Goal: Task Accomplishment & Management: Complete application form

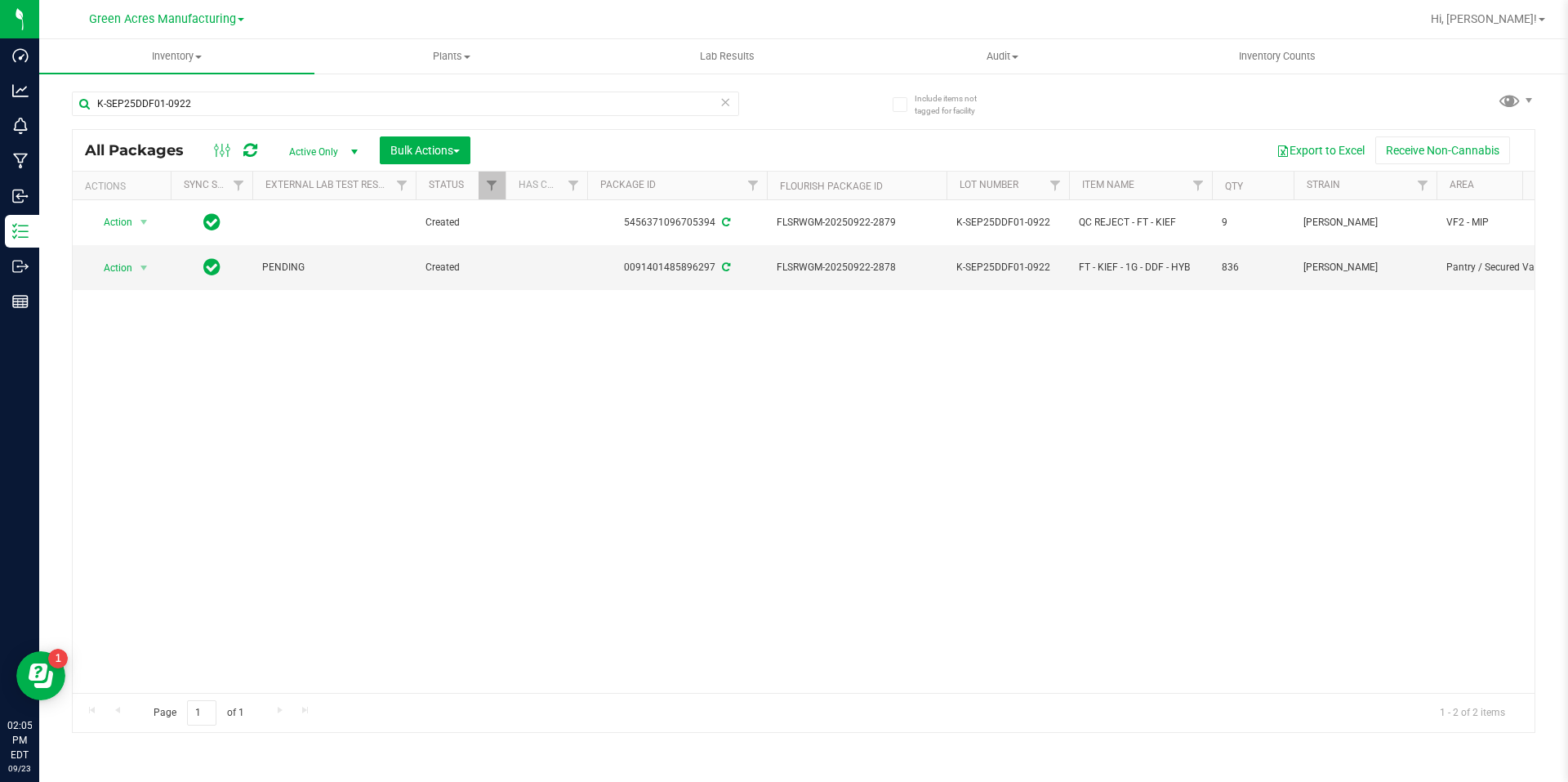
click at [252, 146] on icon at bounding box center [251, 150] width 14 height 16
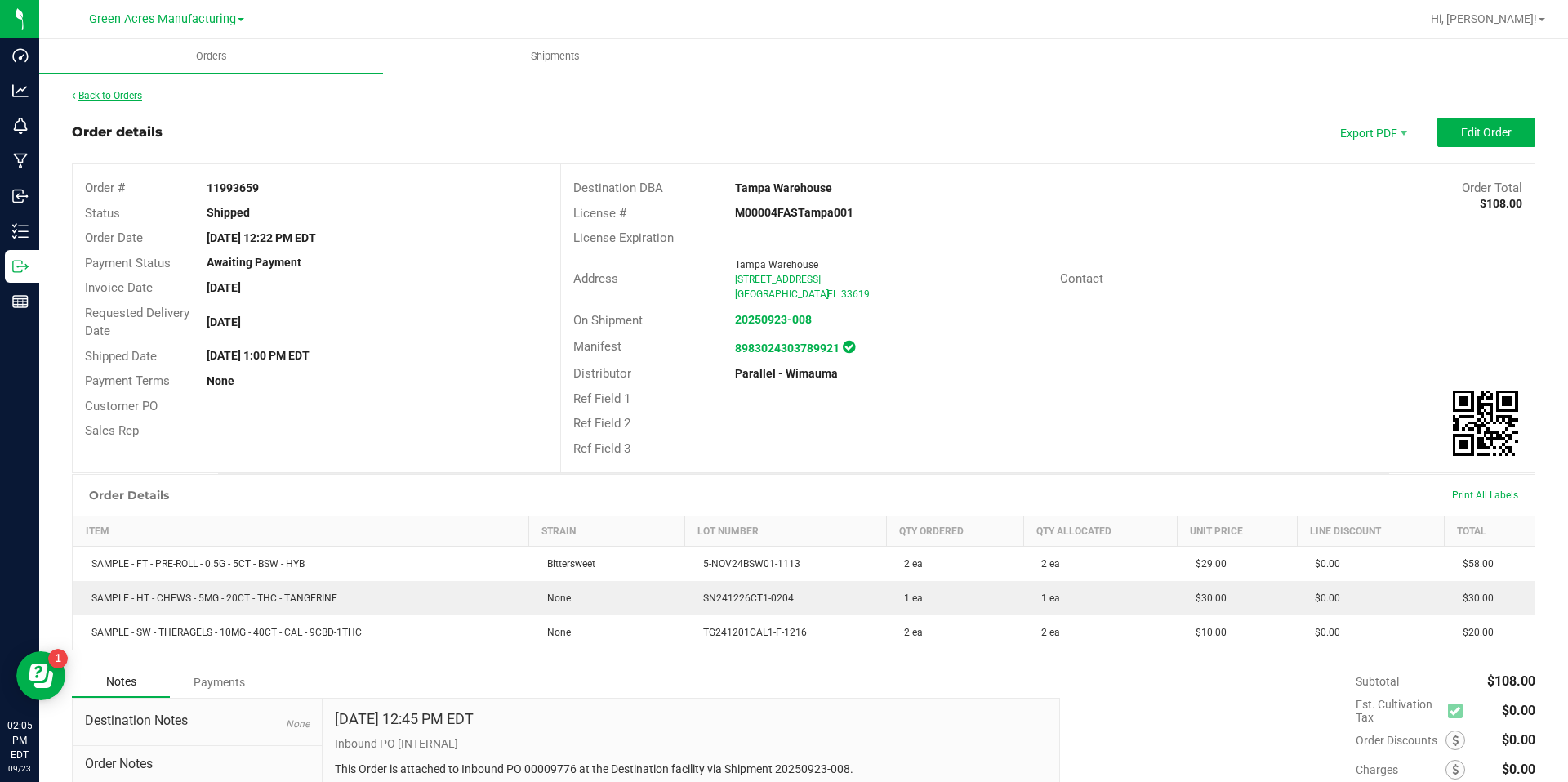
click at [130, 97] on link "Back to Orders" at bounding box center [106, 95] width 70 height 12
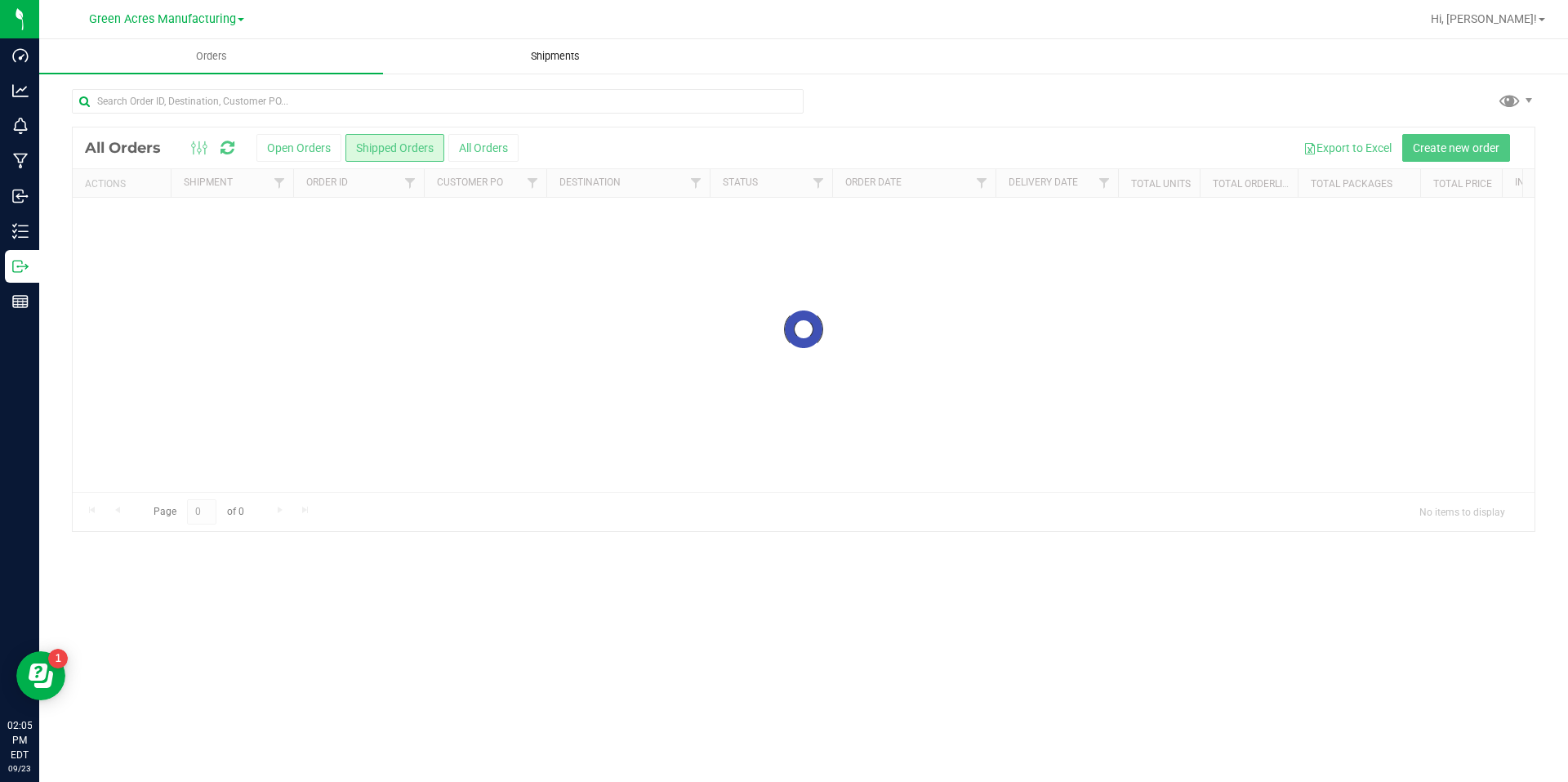
click at [575, 51] on span "Shipments" at bounding box center [555, 56] width 93 height 15
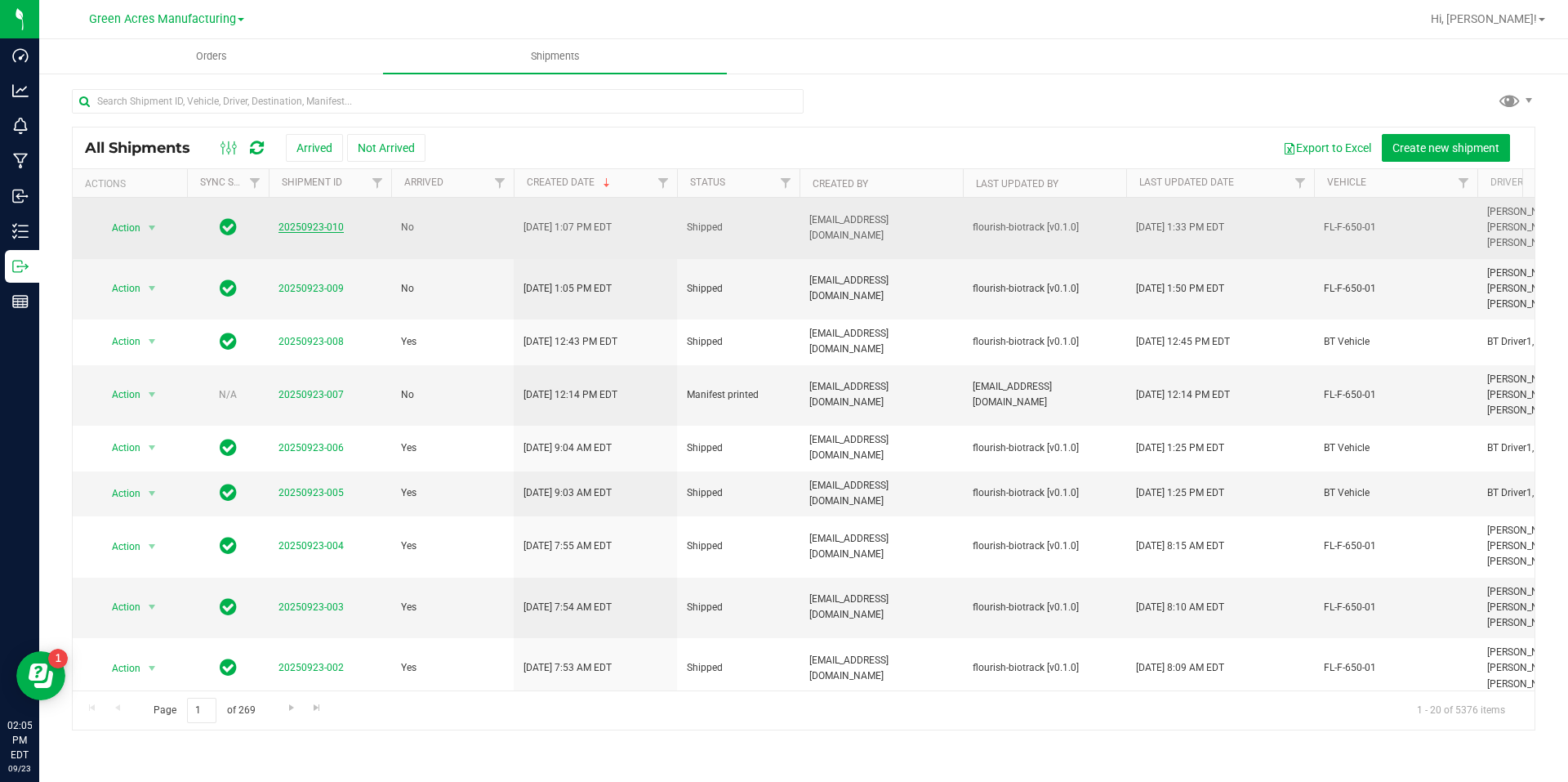
click at [291, 223] on link "20250923-010" at bounding box center [311, 227] width 66 height 12
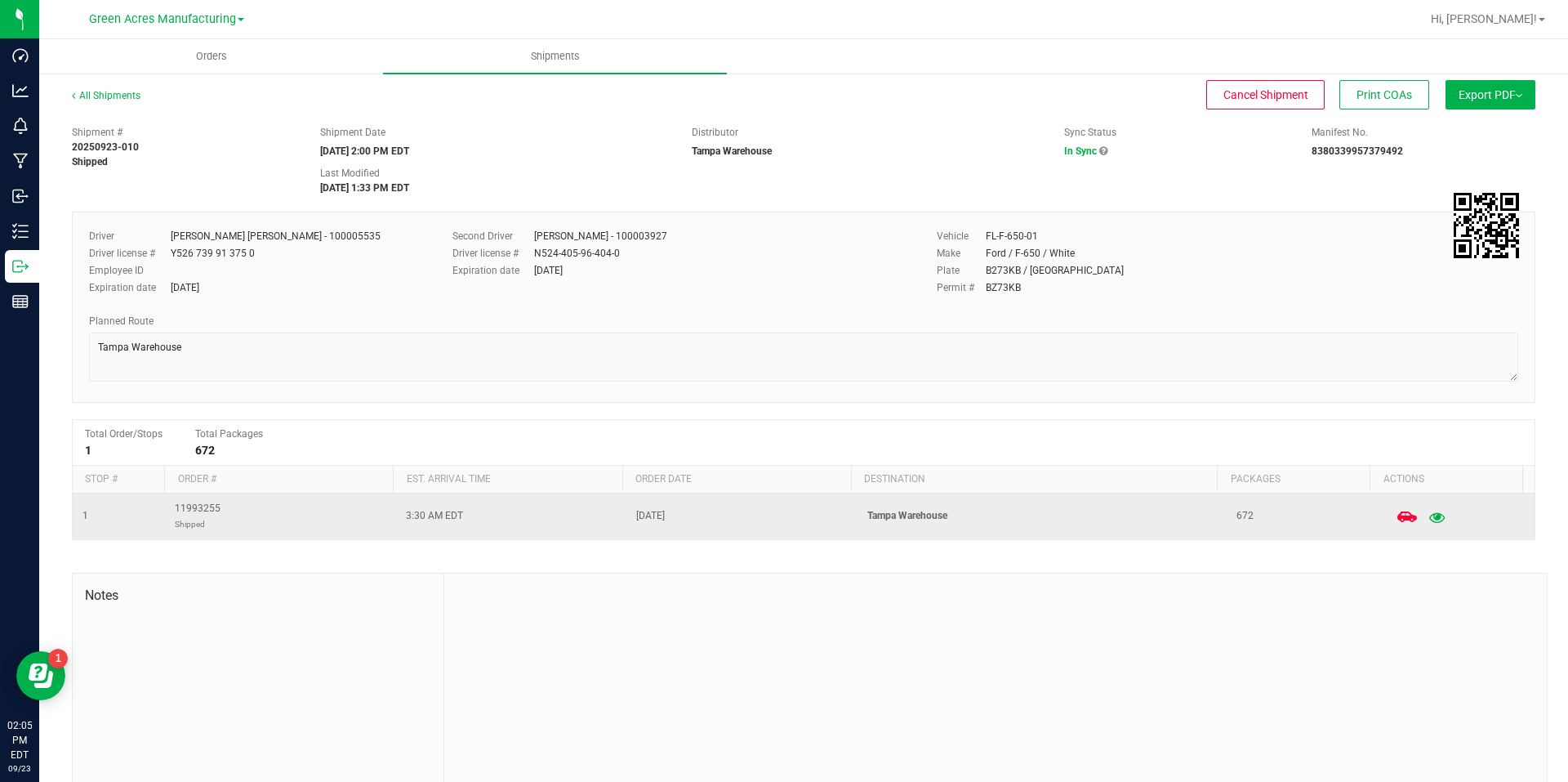
click at [1430, 518] on icon "button" at bounding box center [1438, 516] width 16 height 12
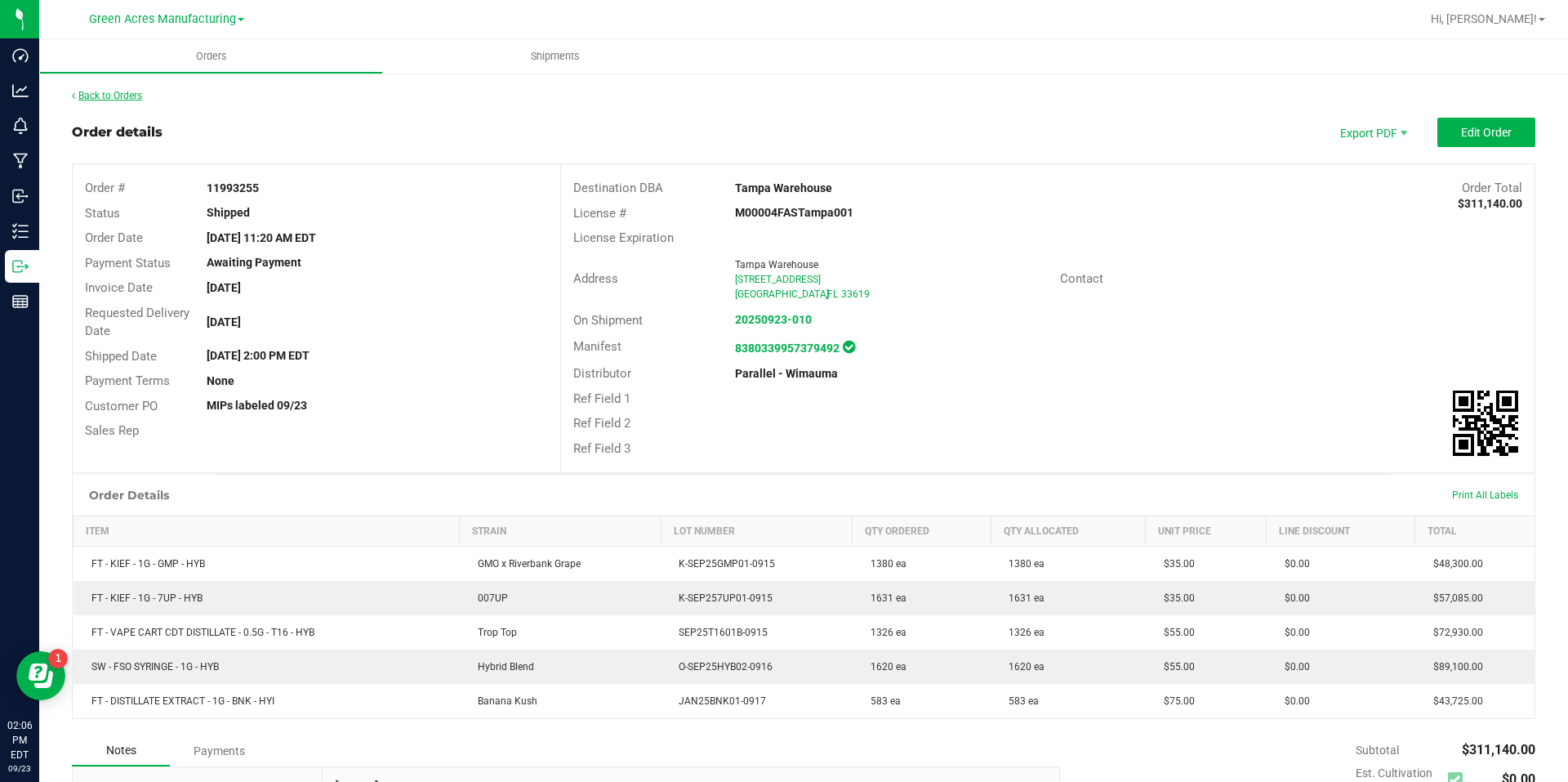
click at [109, 94] on link "Back to Orders" at bounding box center [106, 95] width 70 height 12
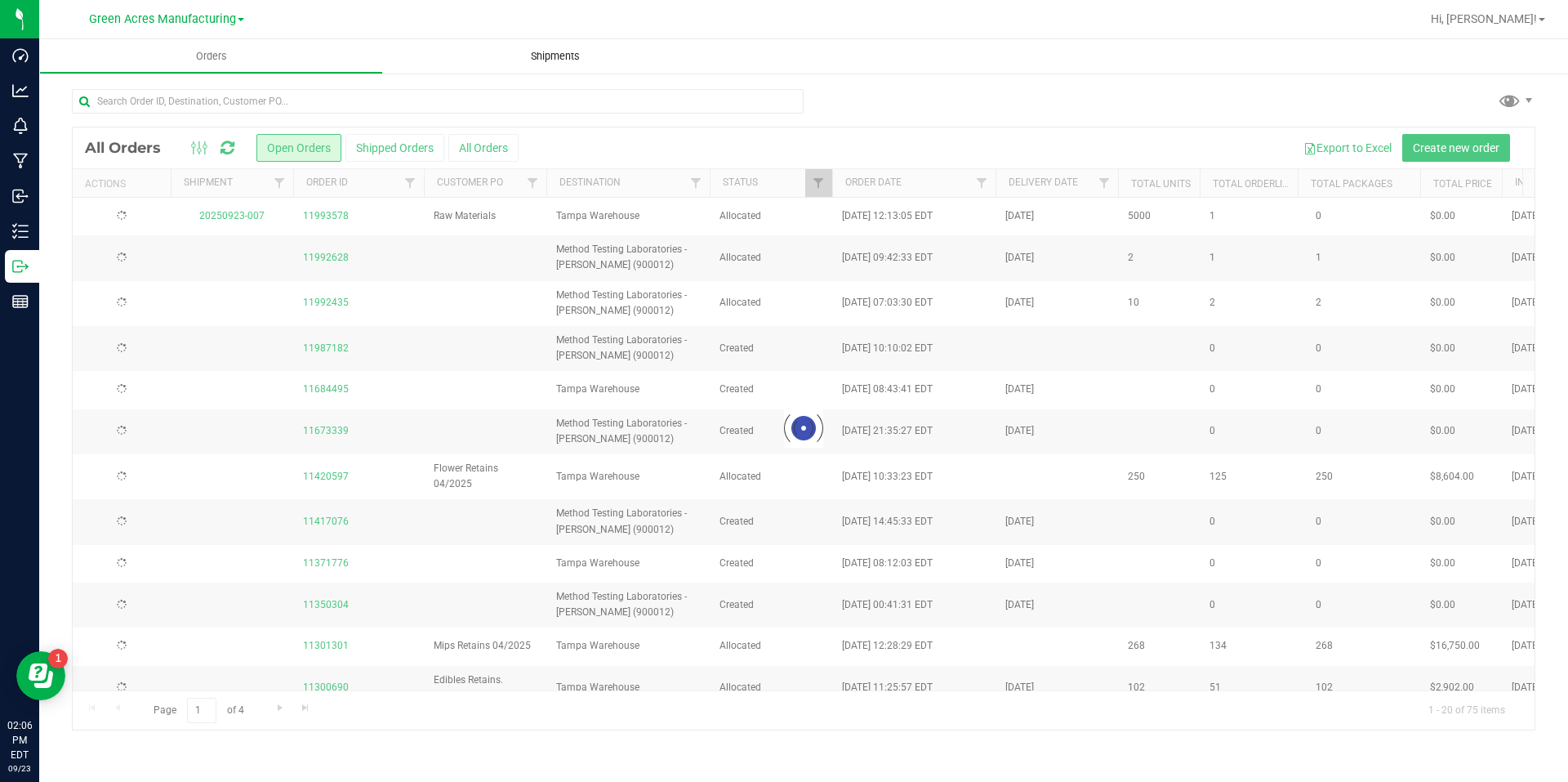
click at [573, 62] on span "Shipments" at bounding box center [555, 56] width 93 height 15
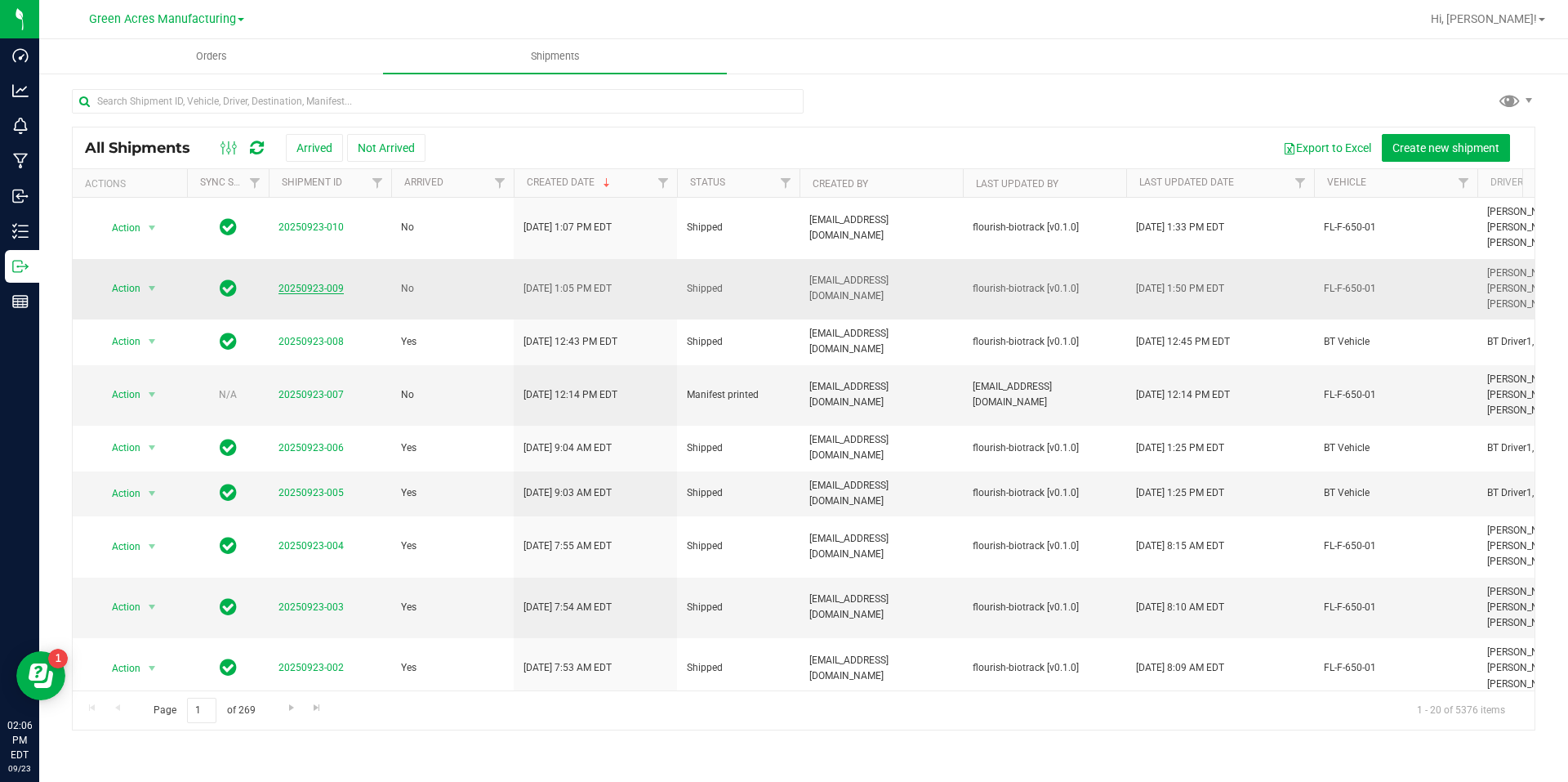
click at [340, 284] on link "20250923-009" at bounding box center [311, 288] width 66 height 12
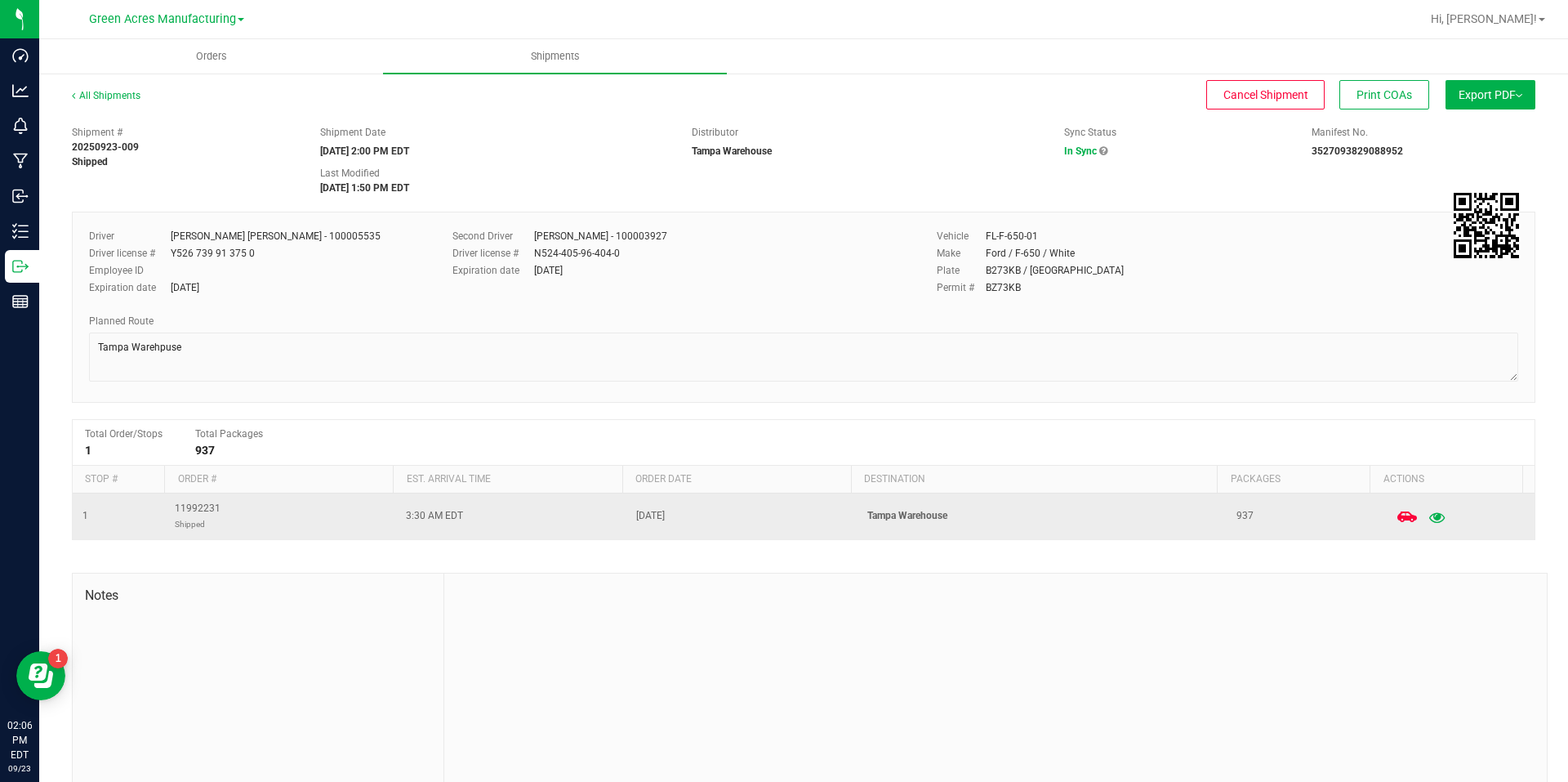
click at [1430, 518] on icon "button" at bounding box center [1438, 516] width 16 height 12
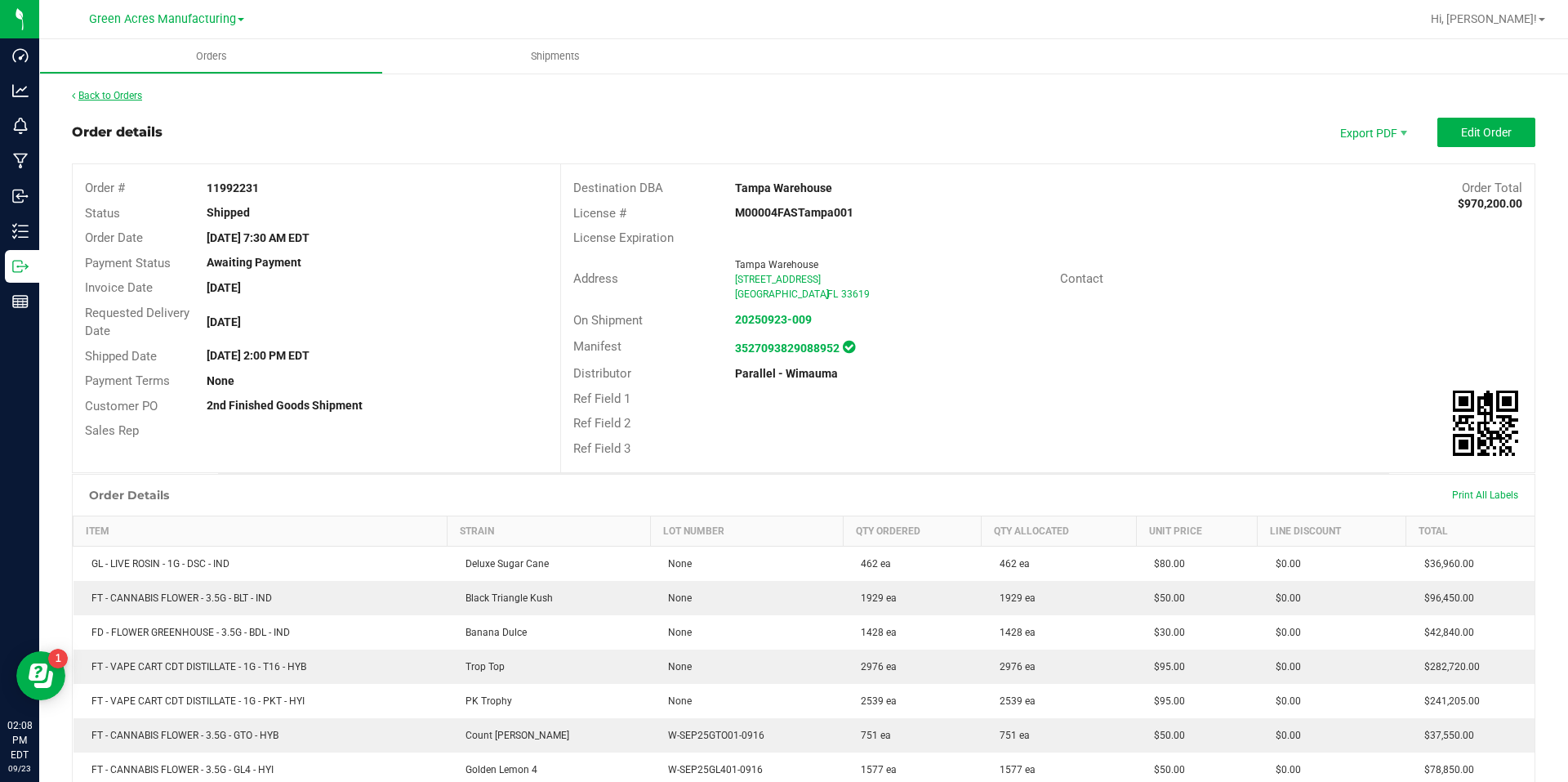
click at [127, 99] on link "Back to Orders" at bounding box center [106, 95] width 70 height 12
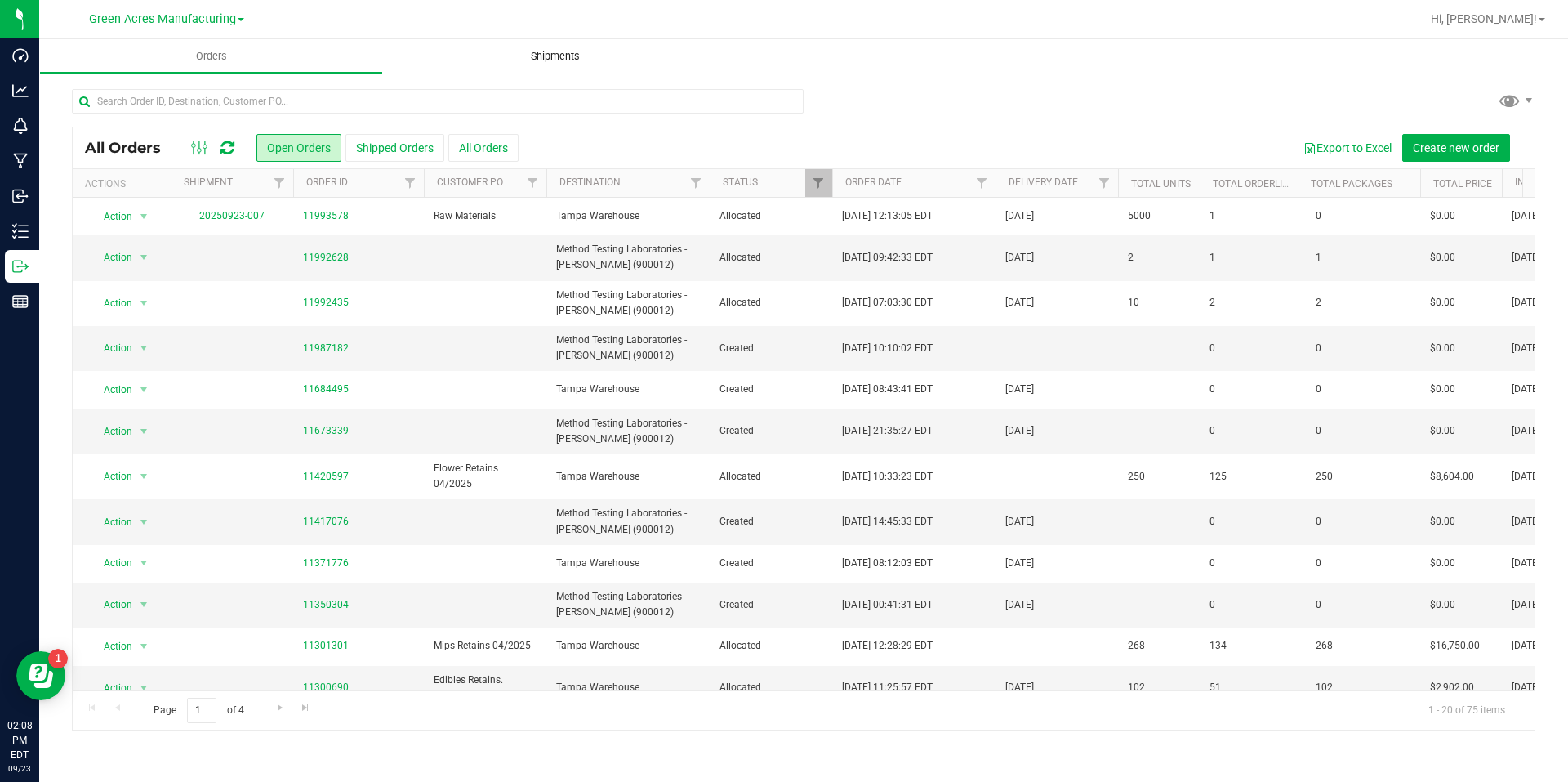
click at [566, 45] on uib-tab-heading "Shipments" at bounding box center [555, 56] width 344 height 35
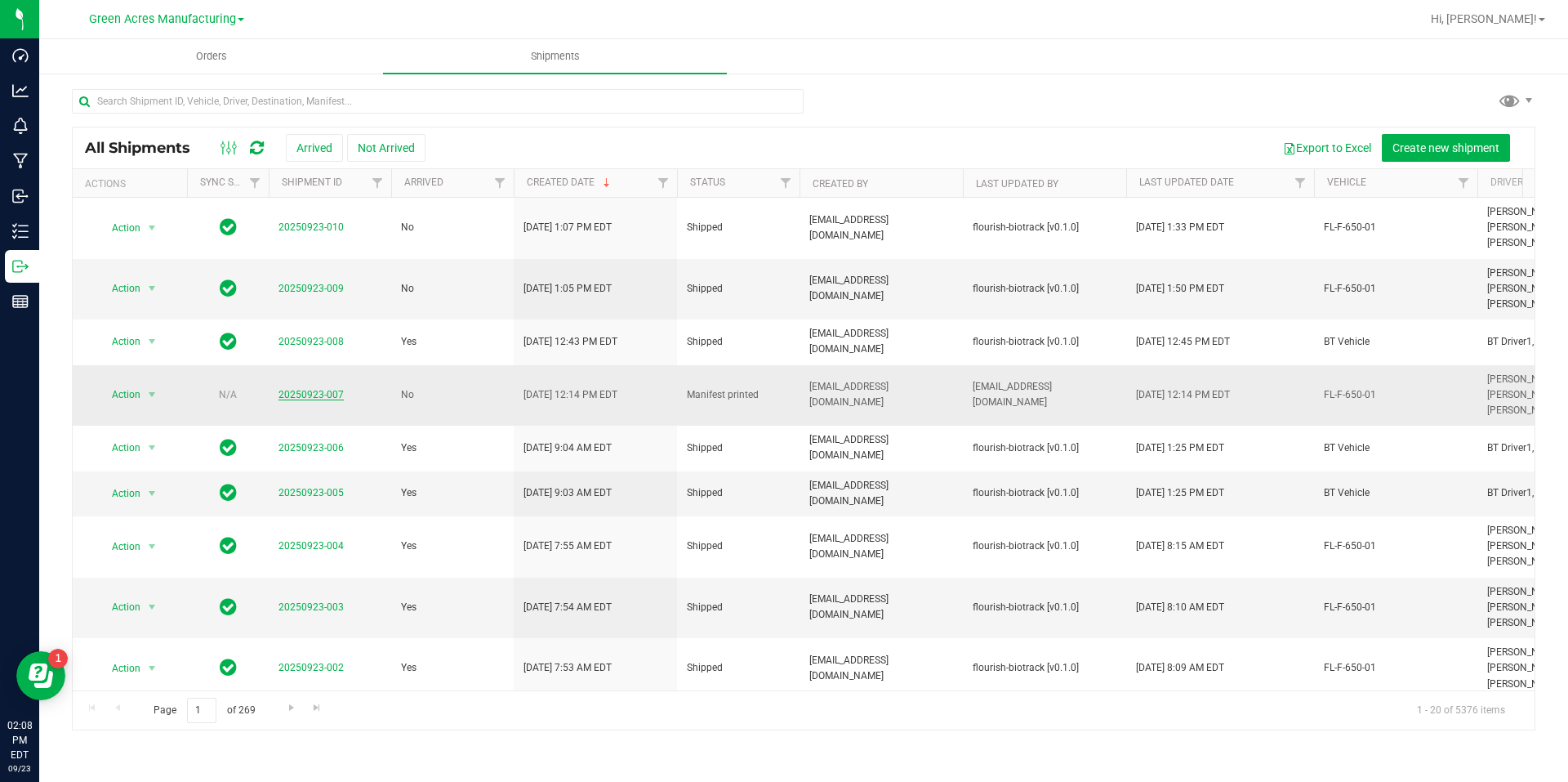
click at [296, 389] on link "20250923-007" at bounding box center [311, 395] width 66 height 12
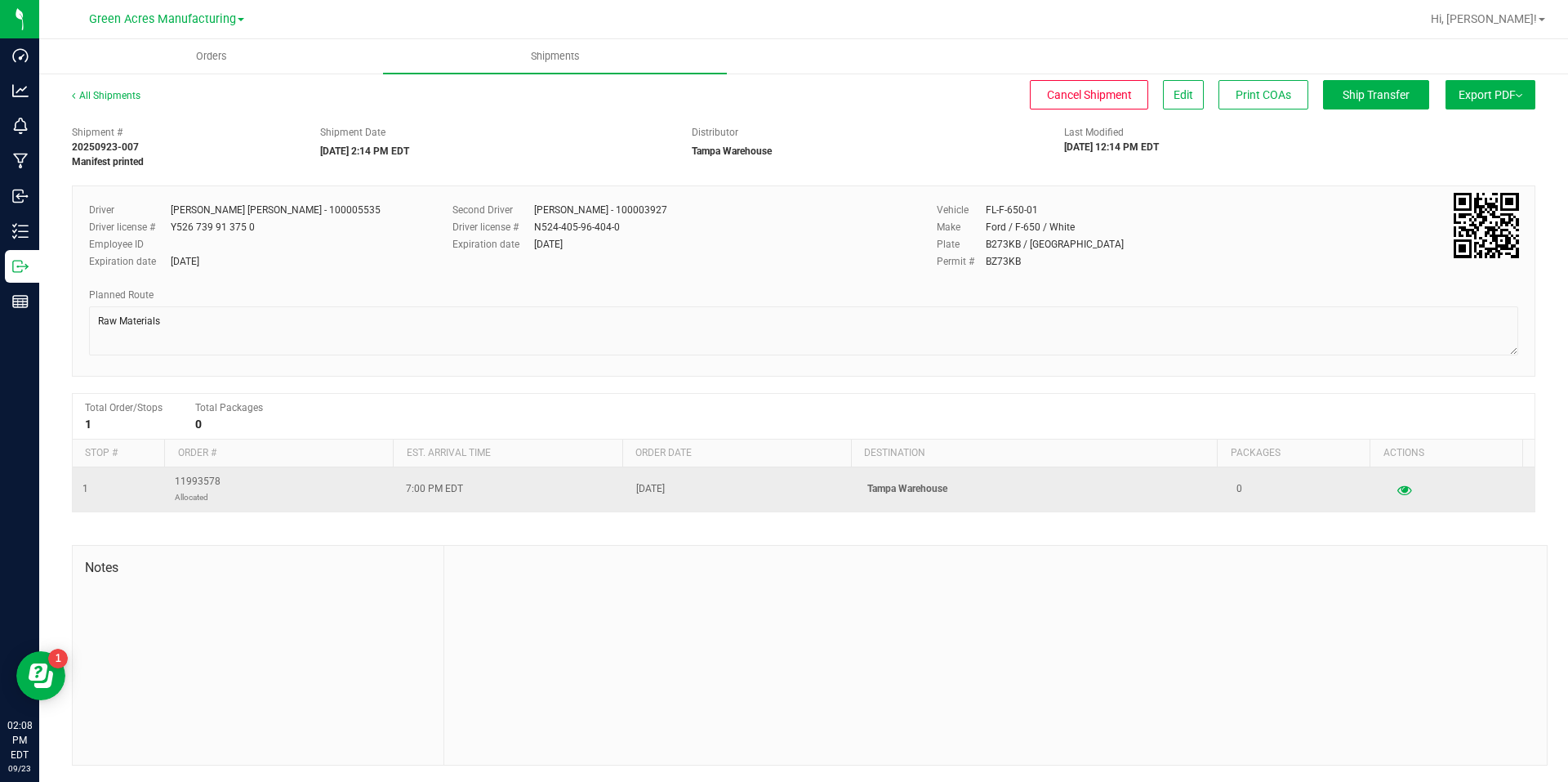
click at [1381, 475] on td at bounding box center [1457, 489] width 153 height 44
click at [1397, 487] on icon "button" at bounding box center [1405, 489] width 16 height 12
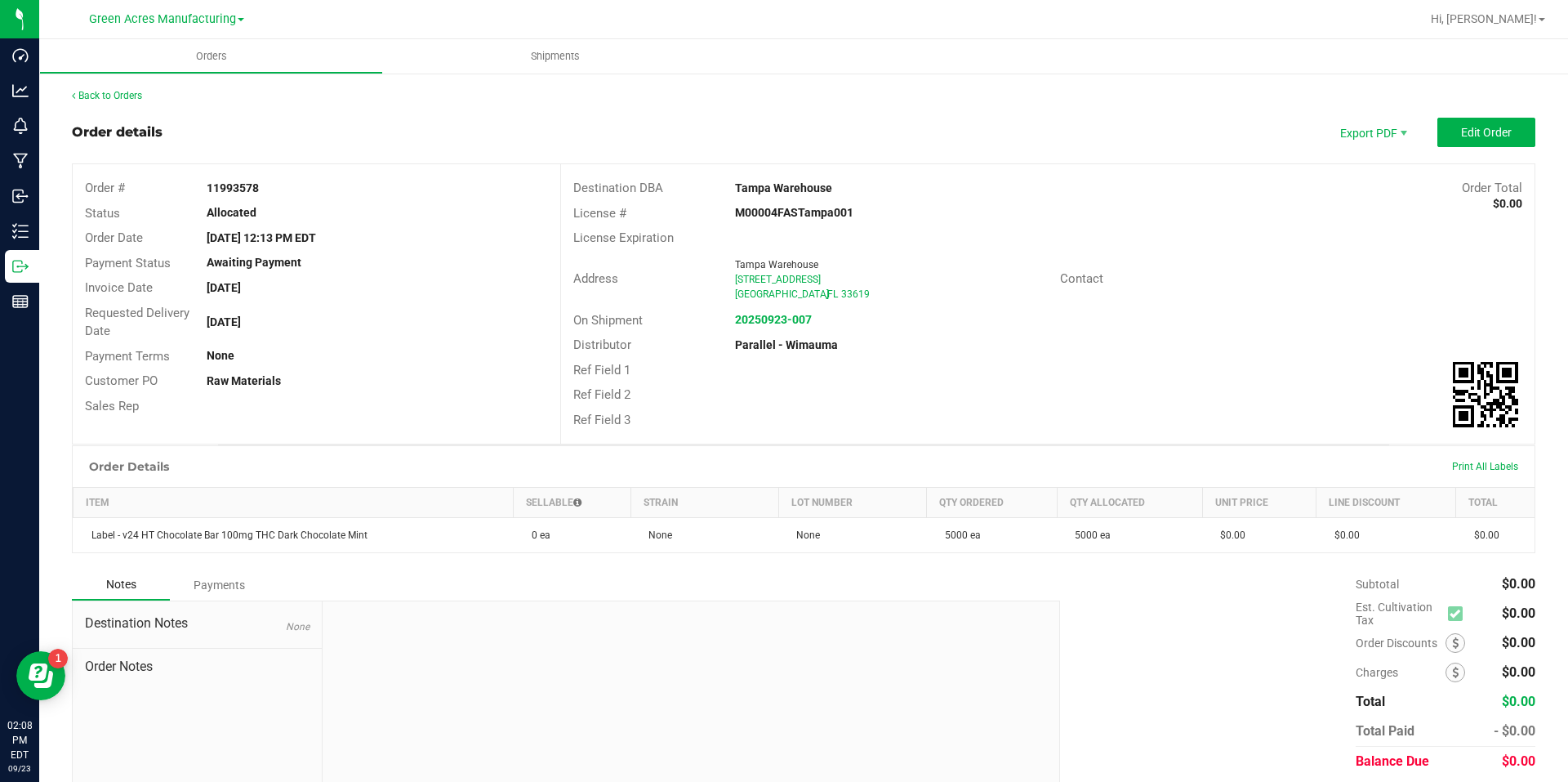
click at [136, 105] on div "Back to Orders Order details Export PDF Edit Order Order # 11993578 Status Allo…" at bounding box center [803, 455] width 1463 height 733
click at [137, 102] on div "Back to Orders" at bounding box center [803, 96] width 1463 height 15
click at [132, 98] on link "Back to Orders" at bounding box center [106, 95] width 70 height 12
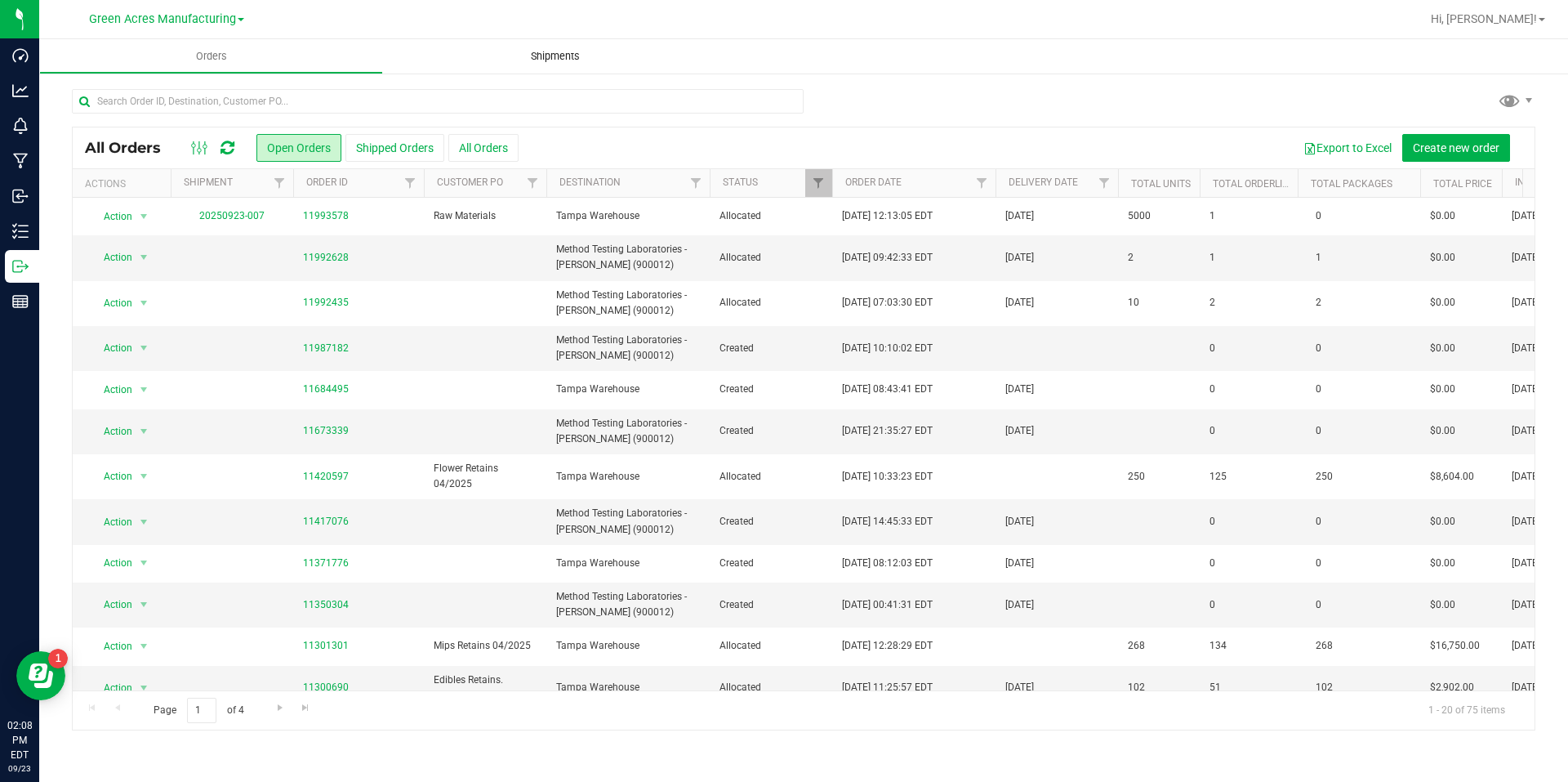
click at [562, 53] on span "Shipments" at bounding box center [555, 56] width 93 height 15
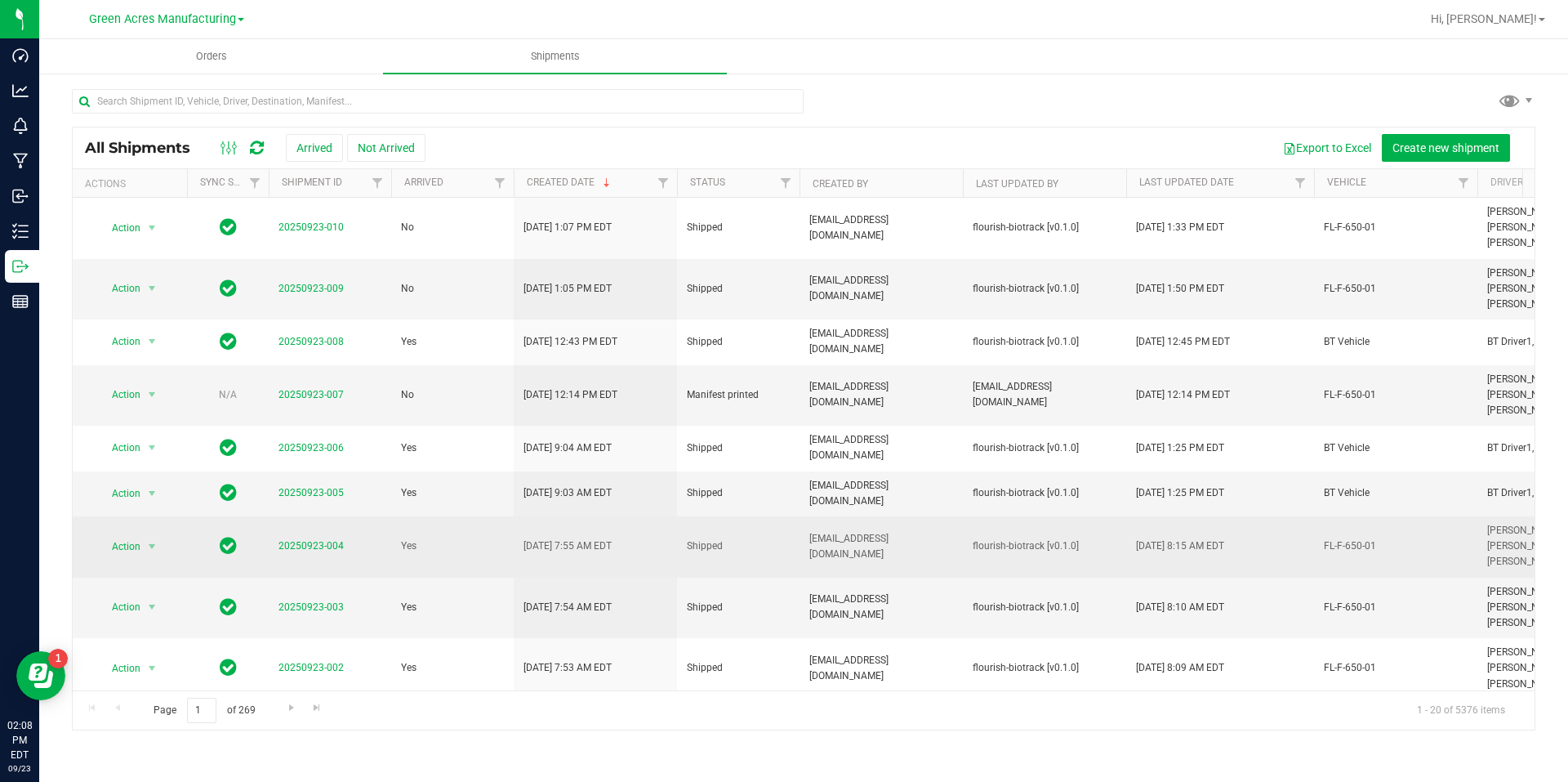
drag, startPoint x: 597, startPoint y: 530, endPoint x: 449, endPoint y: 551, distance: 149.5
click at [449, 551] on td "Yes" at bounding box center [452, 546] width 122 height 61
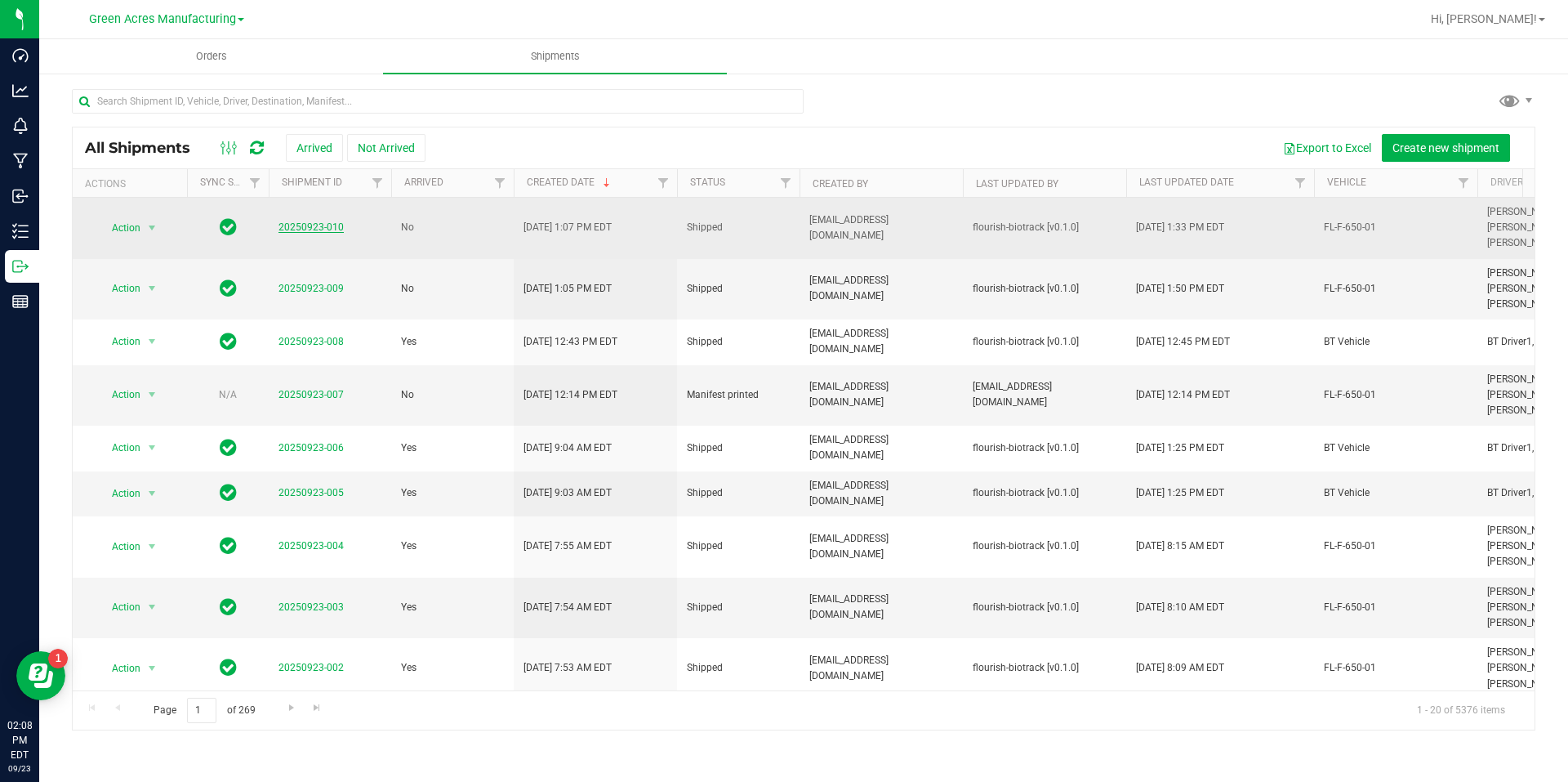
click at [339, 224] on link "20250923-010" at bounding box center [311, 227] width 66 height 12
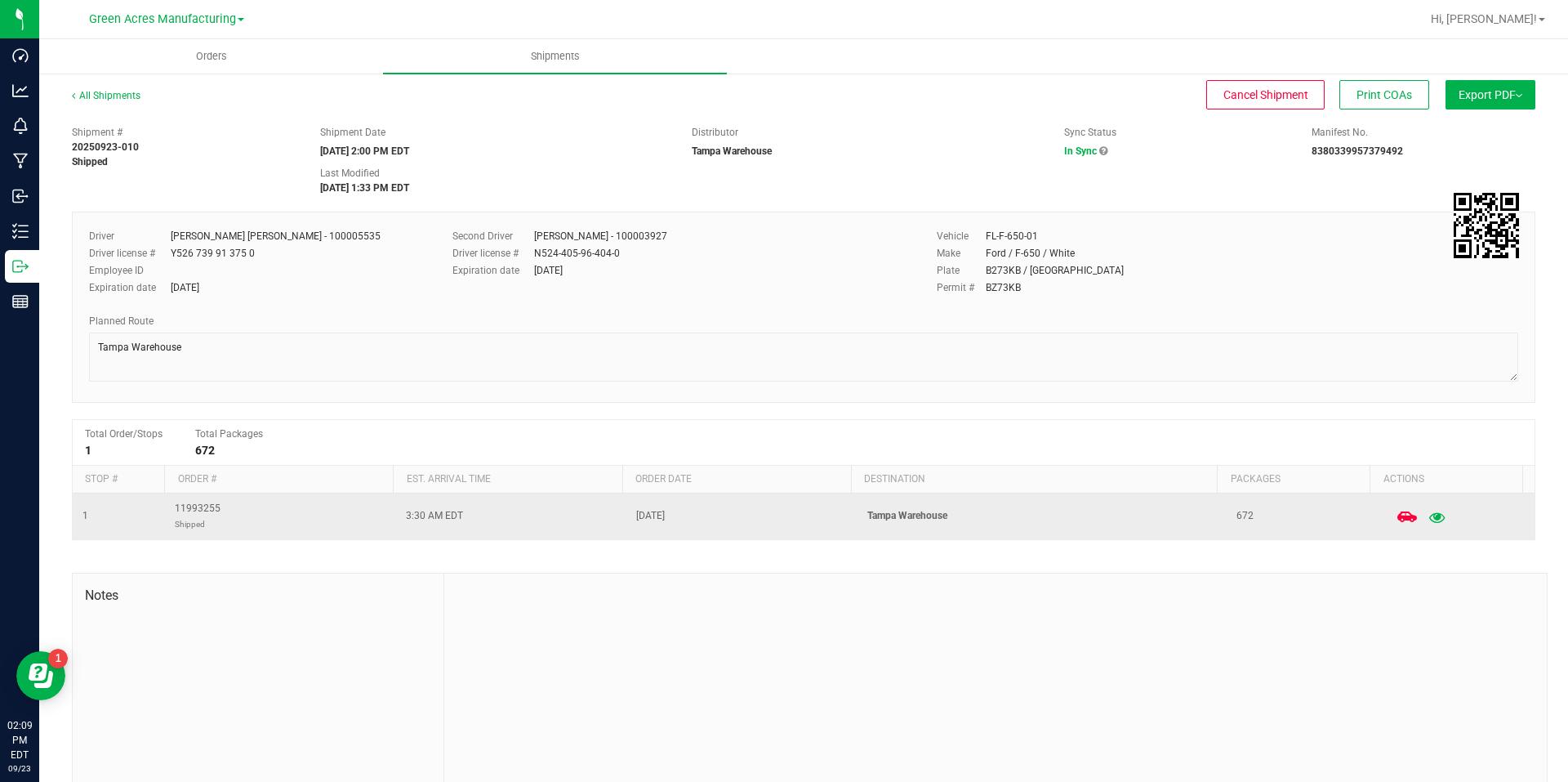
click at [1424, 519] on button "button" at bounding box center [1436, 516] width 29 height 36
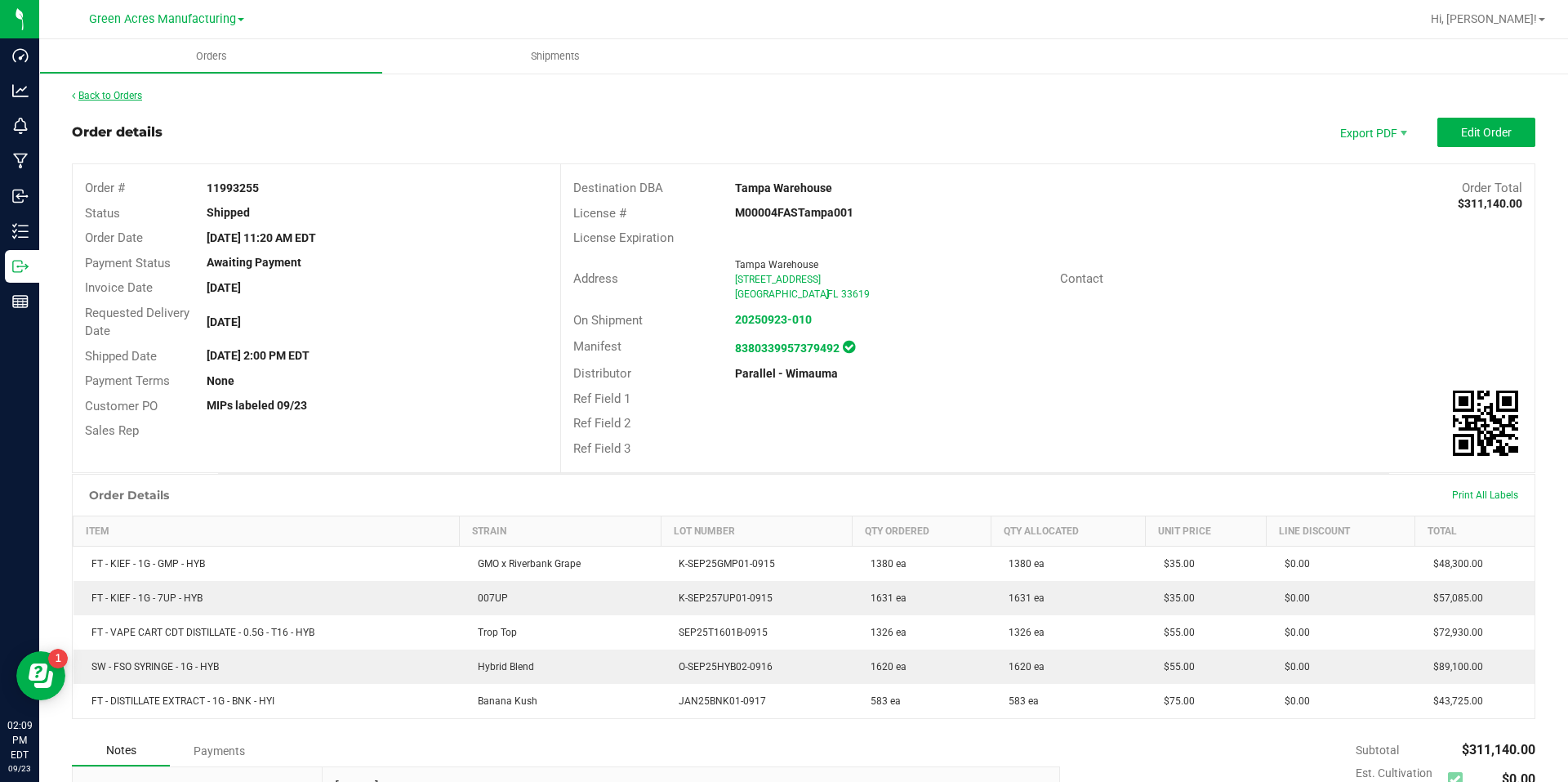
click at [109, 97] on link "Back to Orders" at bounding box center [106, 95] width 70 height 12
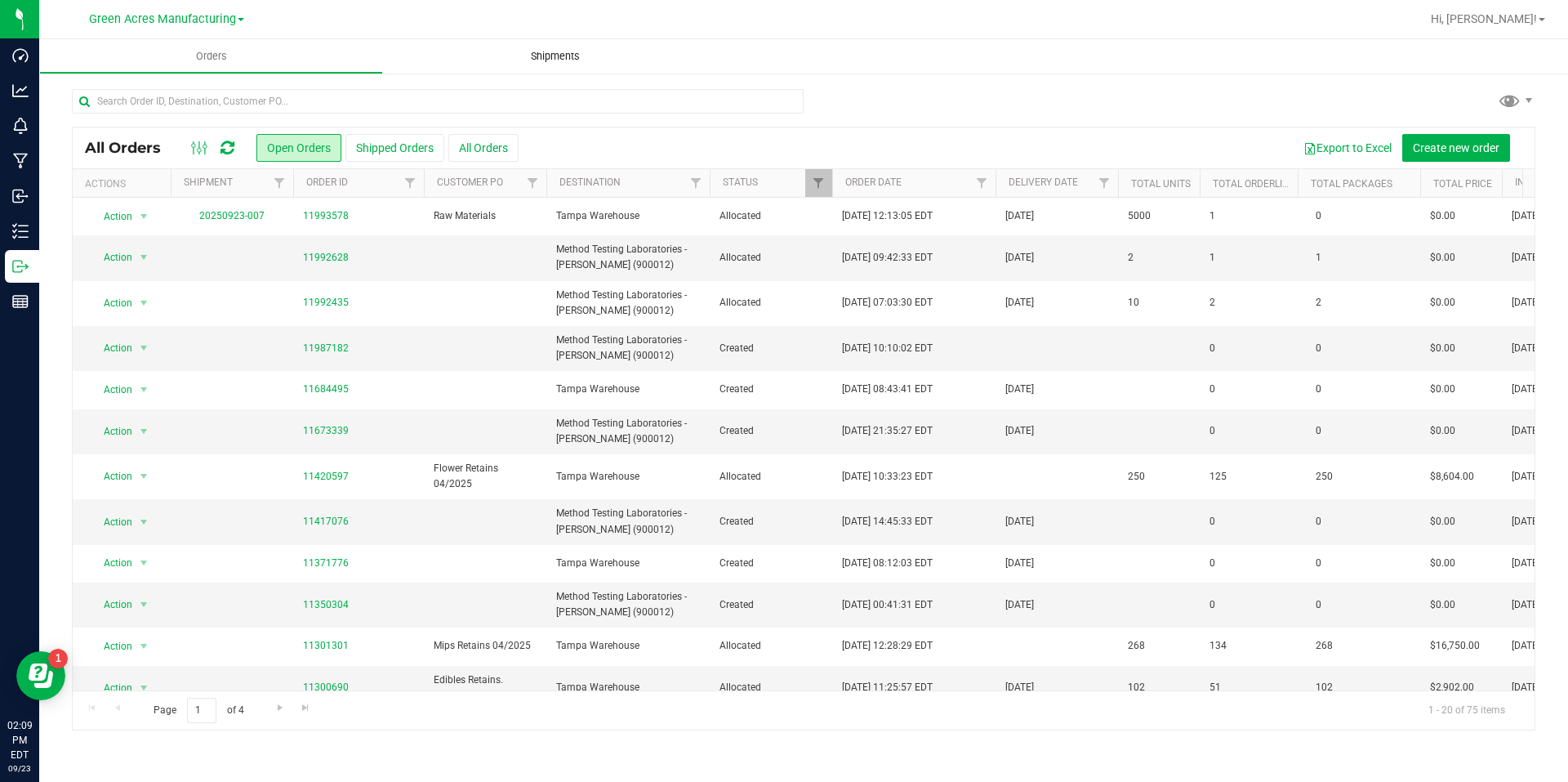
click at [588, 43] on uib-tab-heading "Shipments" at bounding box center [555, 56] width 344 height 35
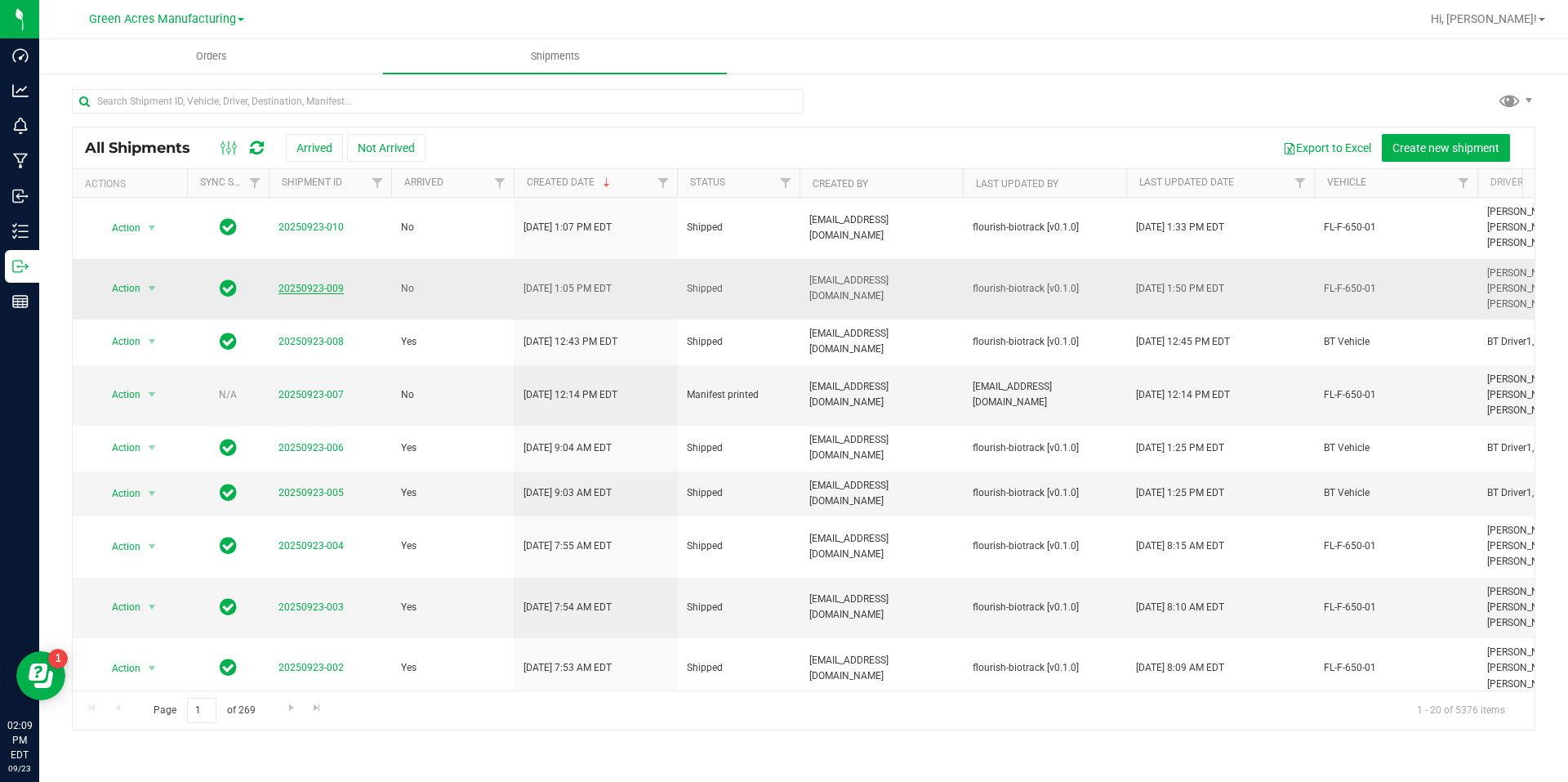
click at [339, 286] on link "20250923-009" at bounding box center [311, 288] width 66 height 12
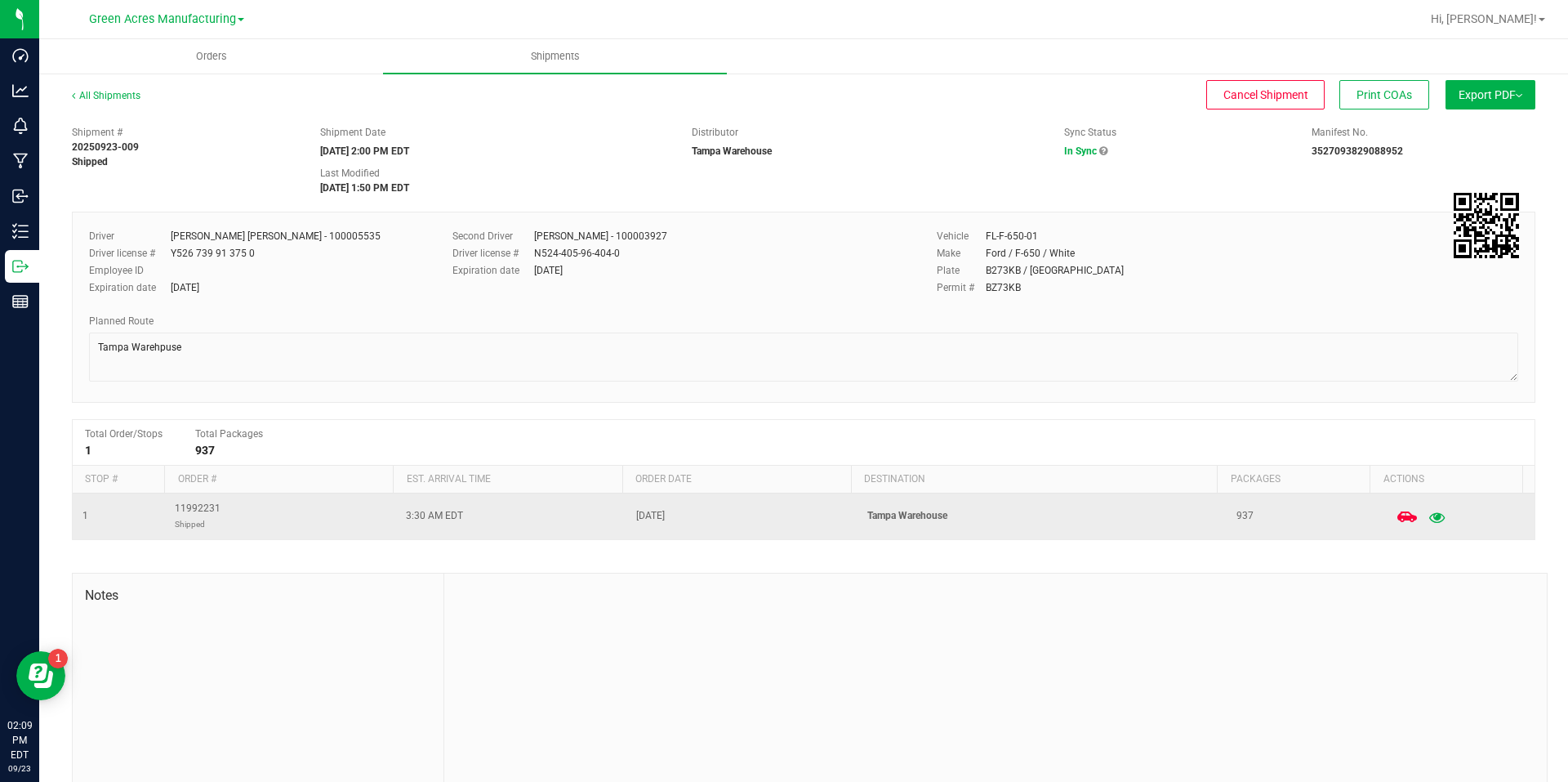
click at [1430, 517] on icon "button" at bounding box center [1438, 516] width 16 height 12
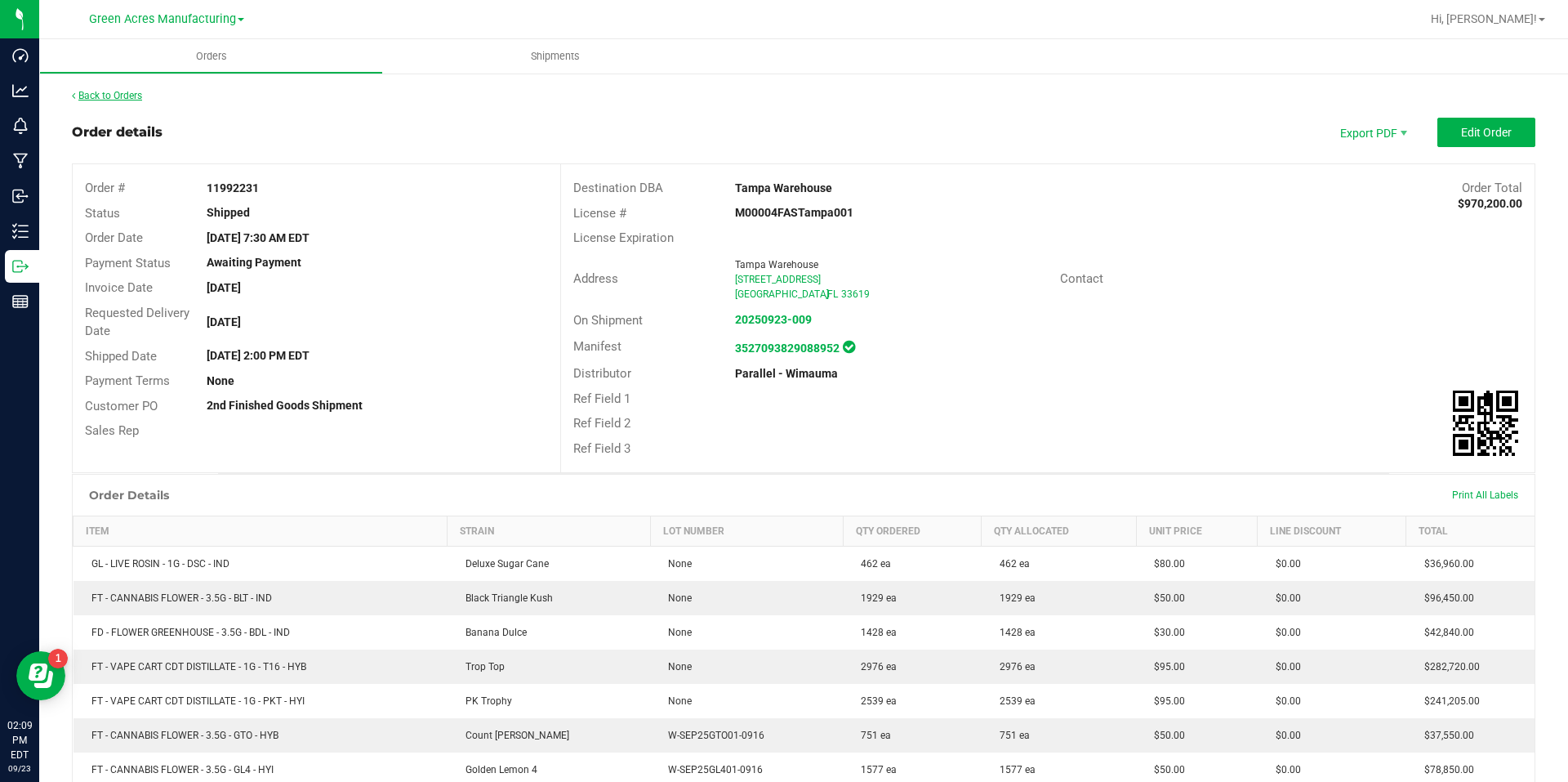
click at [131, 99] on link "Back to Orders" at bounding box center [106, 95] width 70 height 12
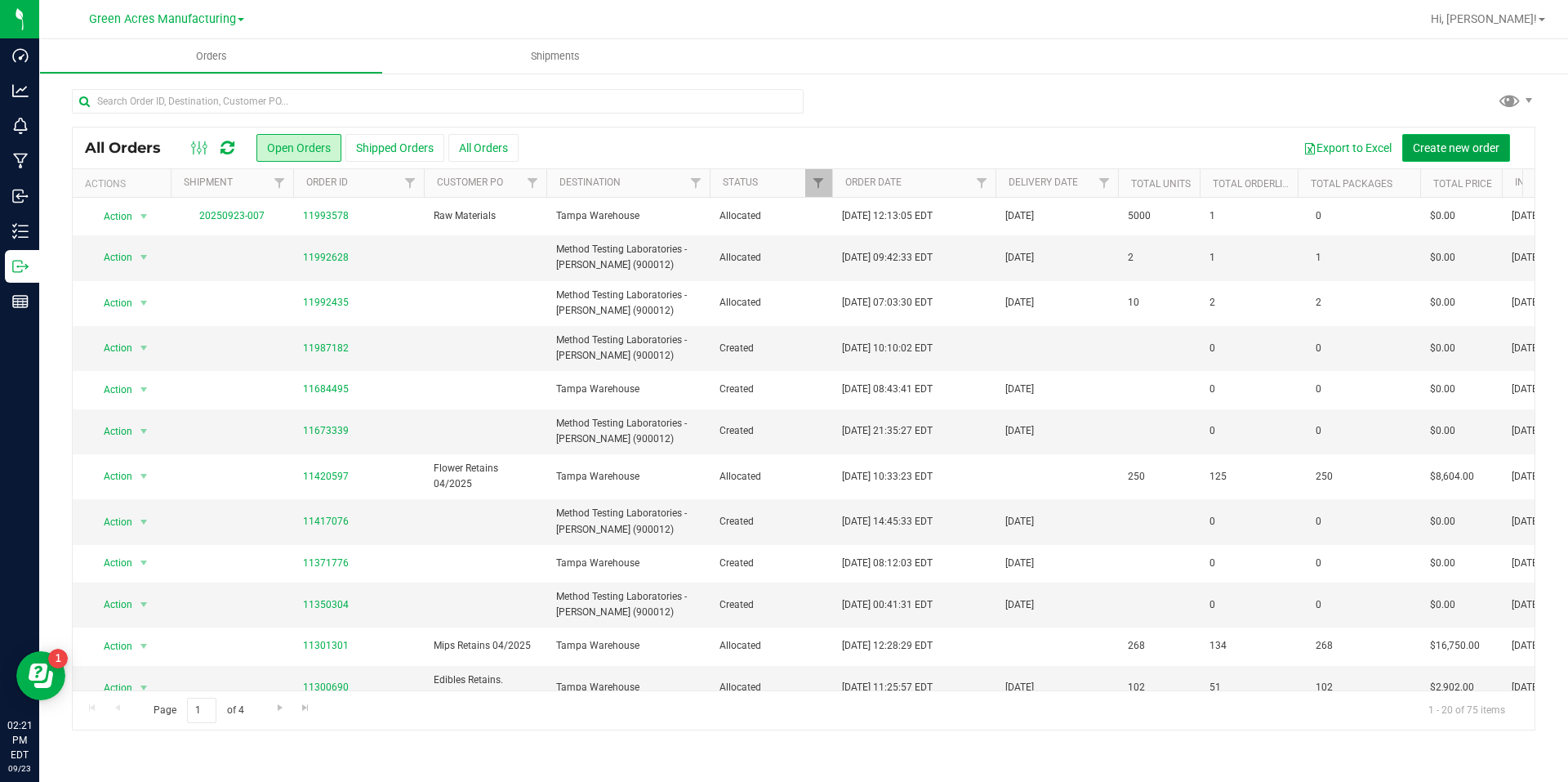
click at [1425, 134] on button "Create new order" at bounding box center [1456, 147] width 108 height 27
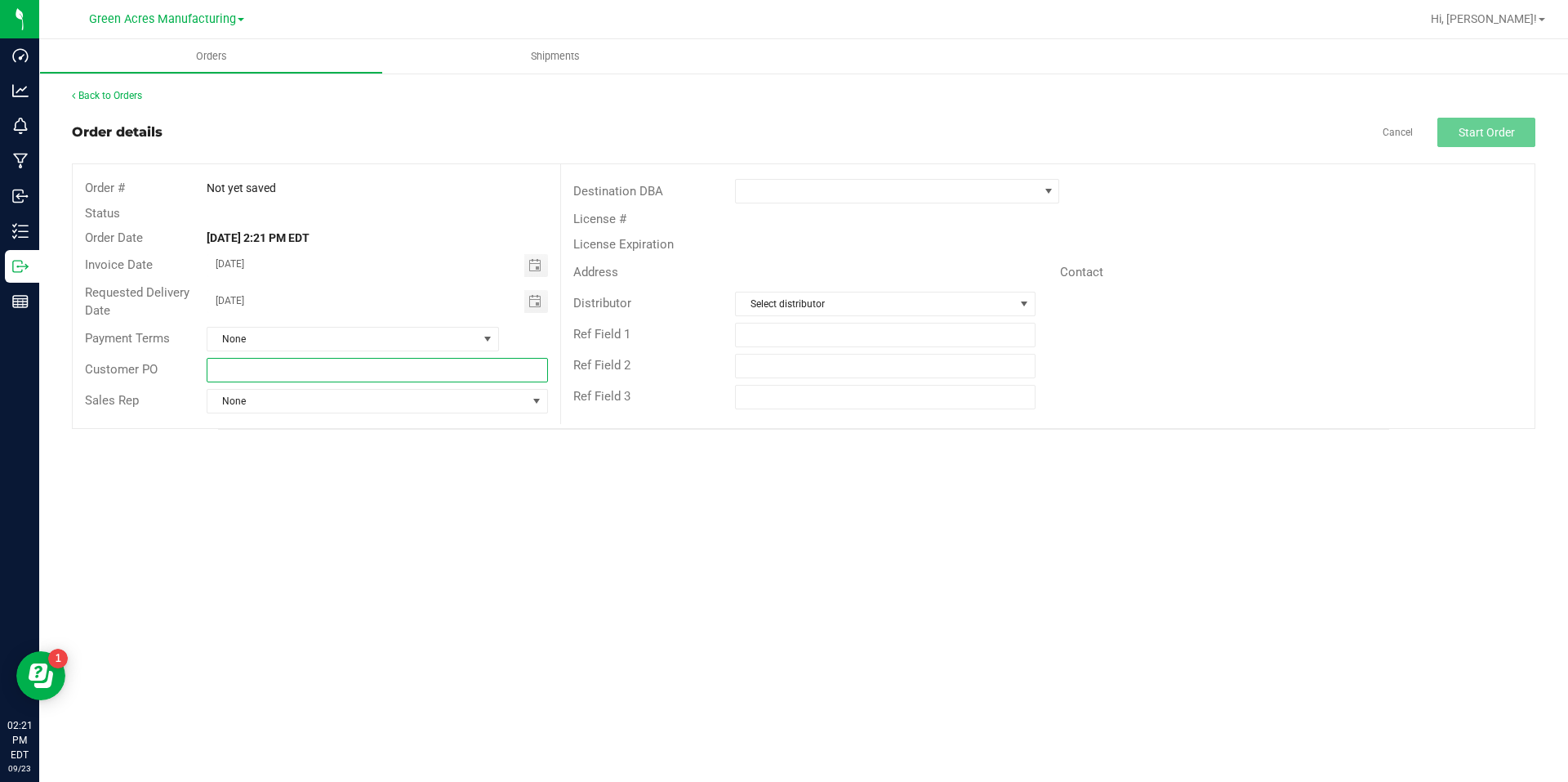
click at [438, 366] on input "text" at bounding box center [377, 371] width 340 height 25
type input "MIPs labeled 09/23"
click at [747, 187] on span at bounding box center [886, 192] width 302 height 23
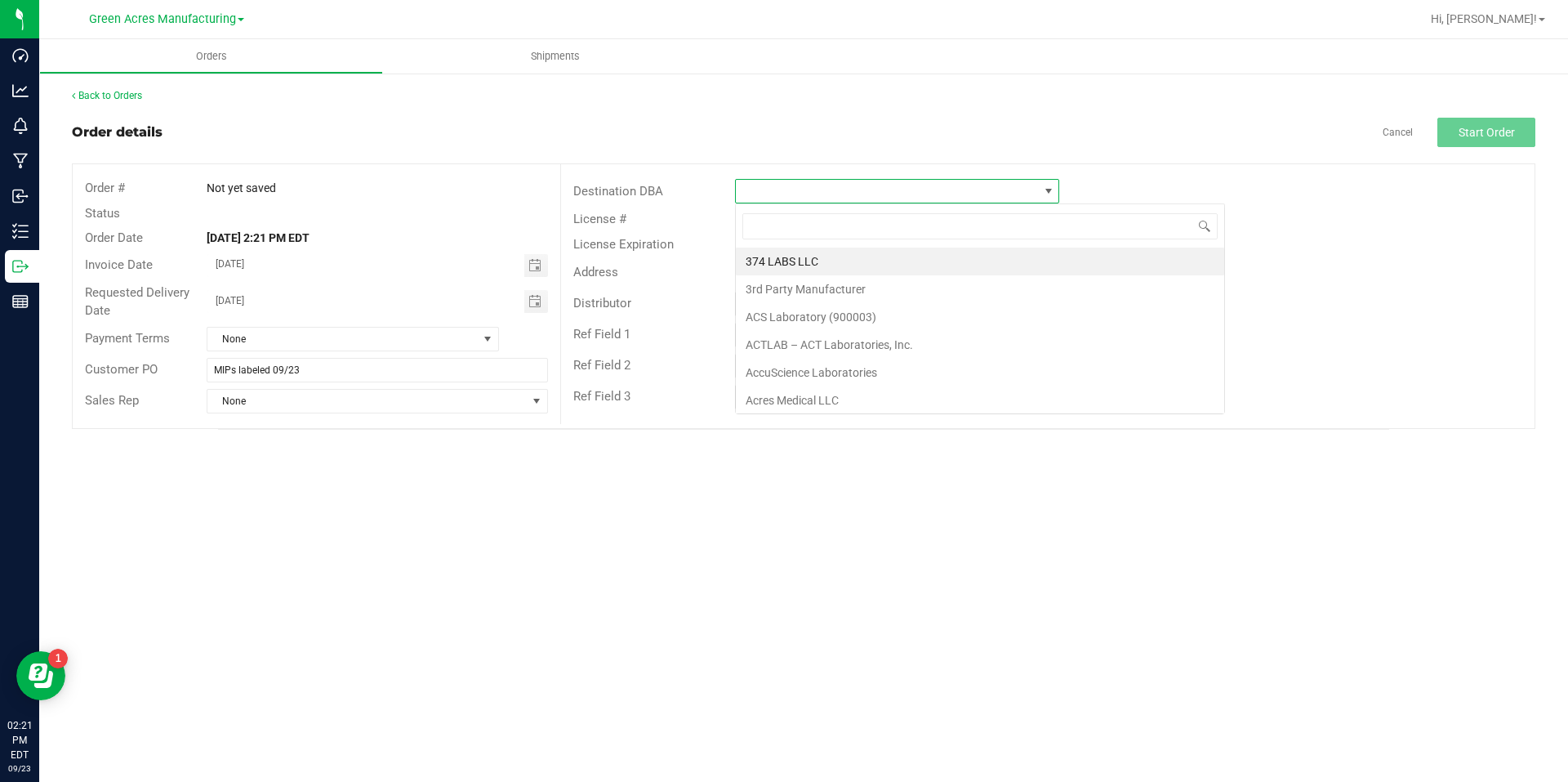
scroll to position [25, 324]
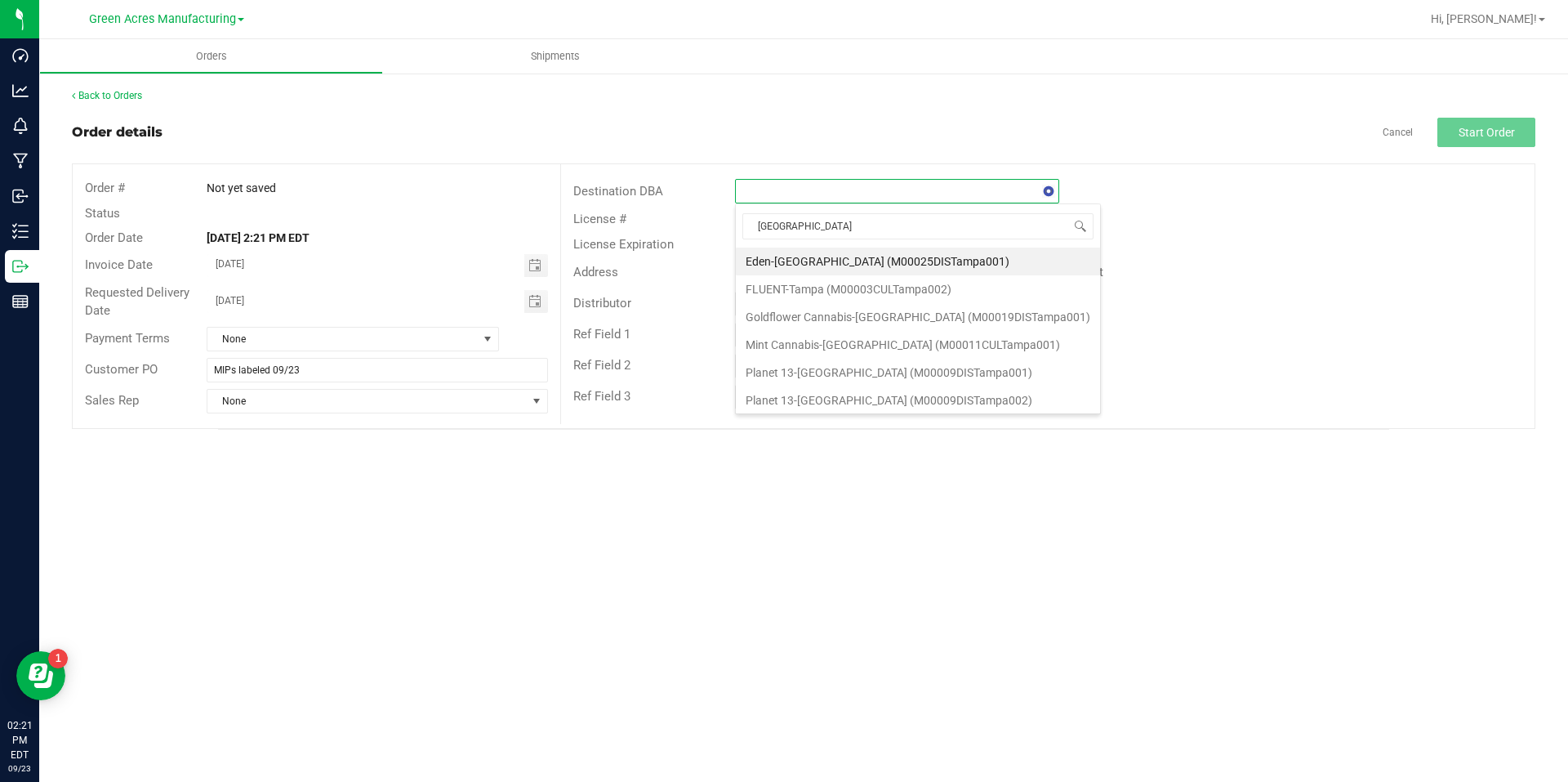
type input "tampa w"
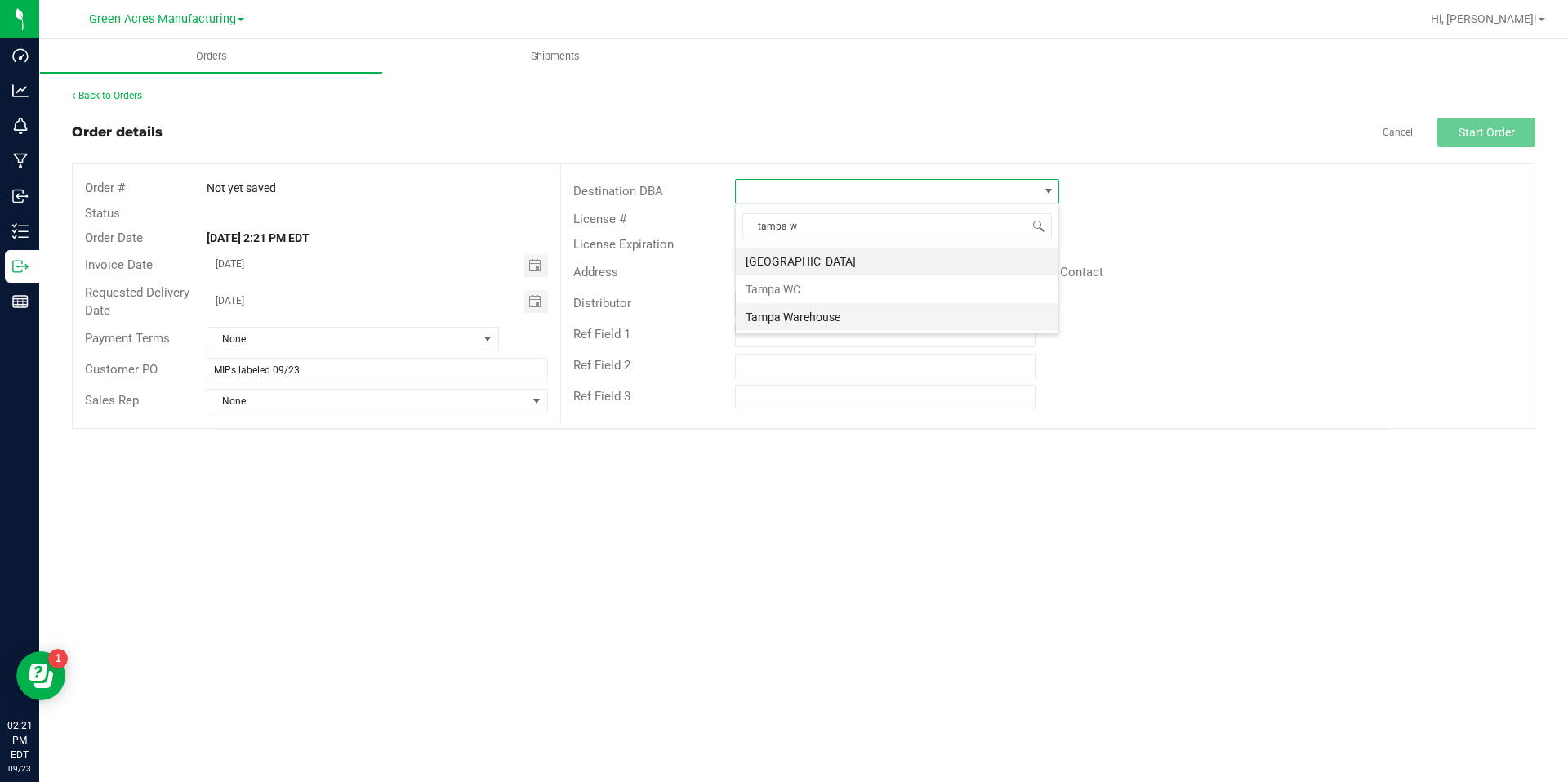
click at [869, 321] on li "Tampa Warehouse" at bounding box center [897, 317] width 323 height 27
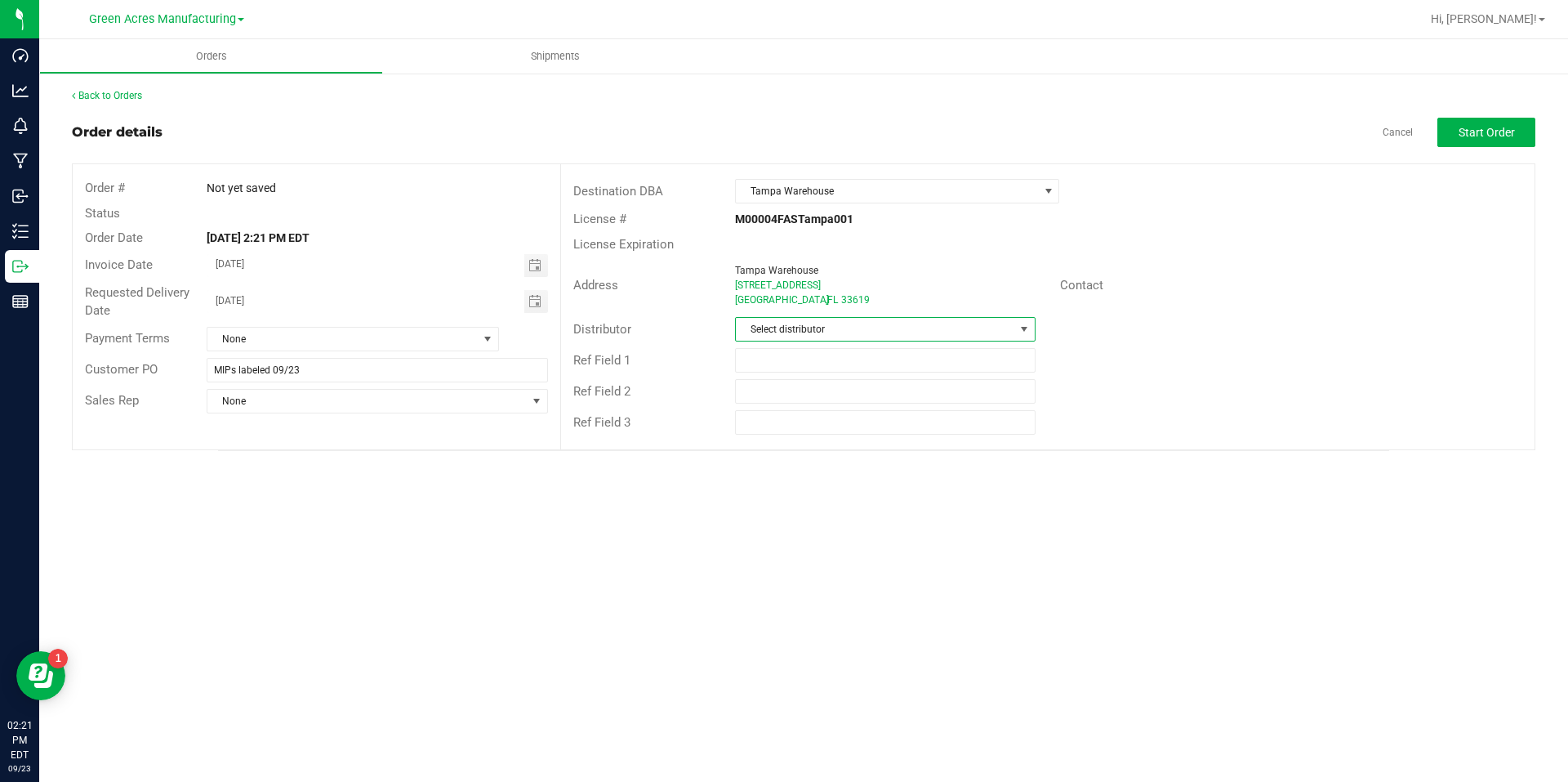
click at [865, 320] on span "Select distributor" at bounding box center [874, 329] width 277 height 23
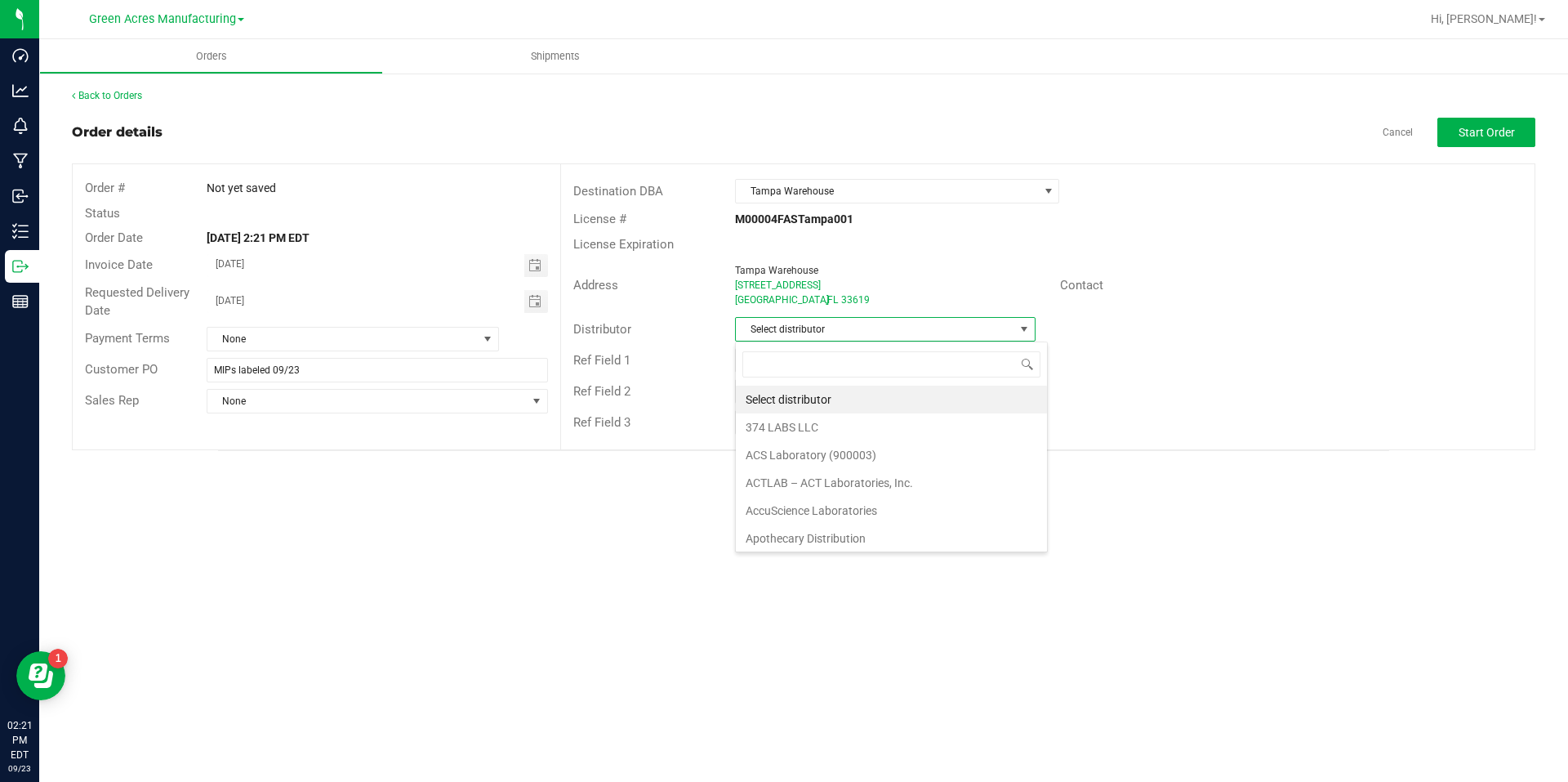
scroll to position [25, 300]
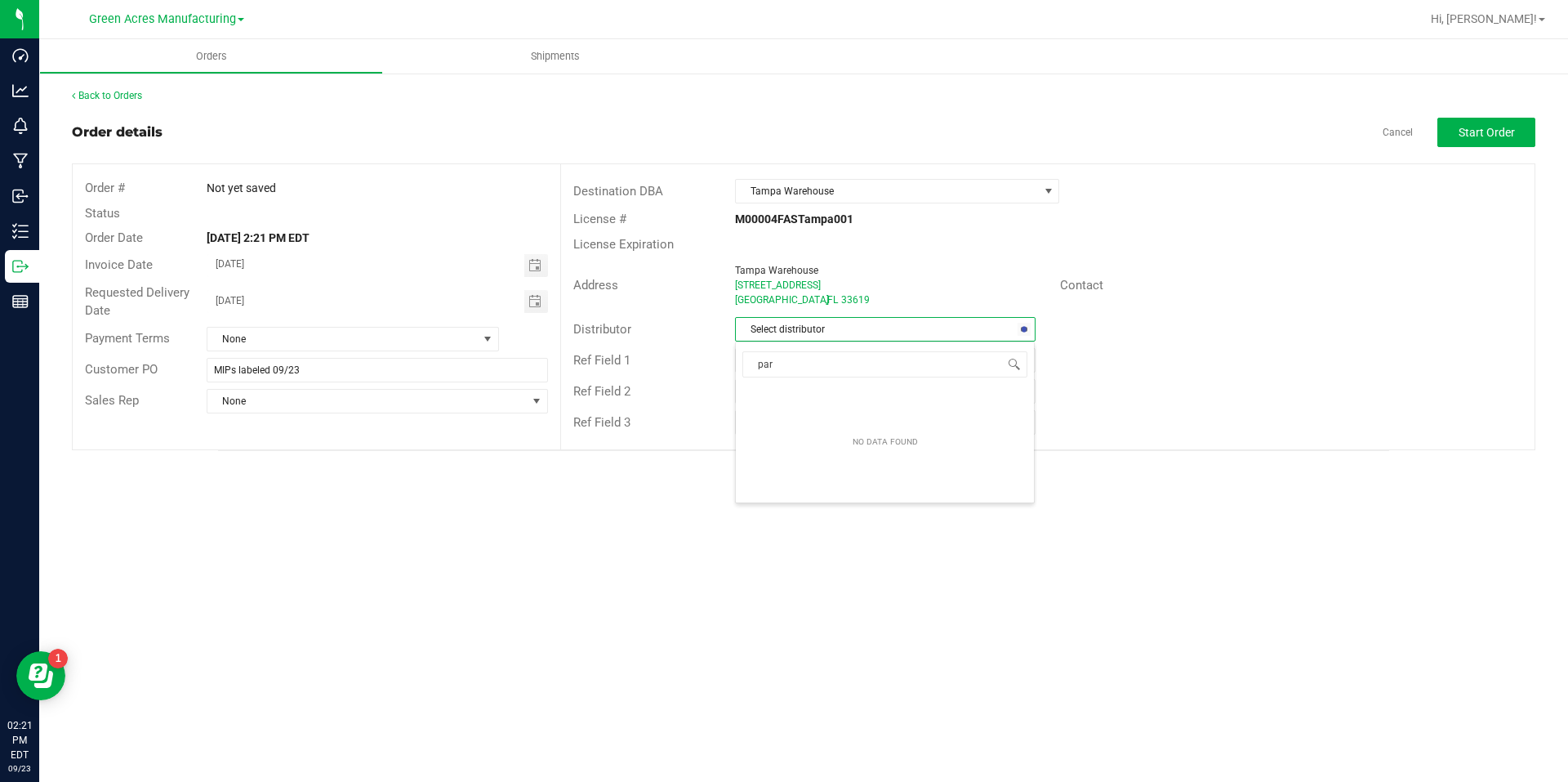
type input "para"
click at [1525, 139] on button "Start Order" at bounding box center [1486, 132] width 98 height 29
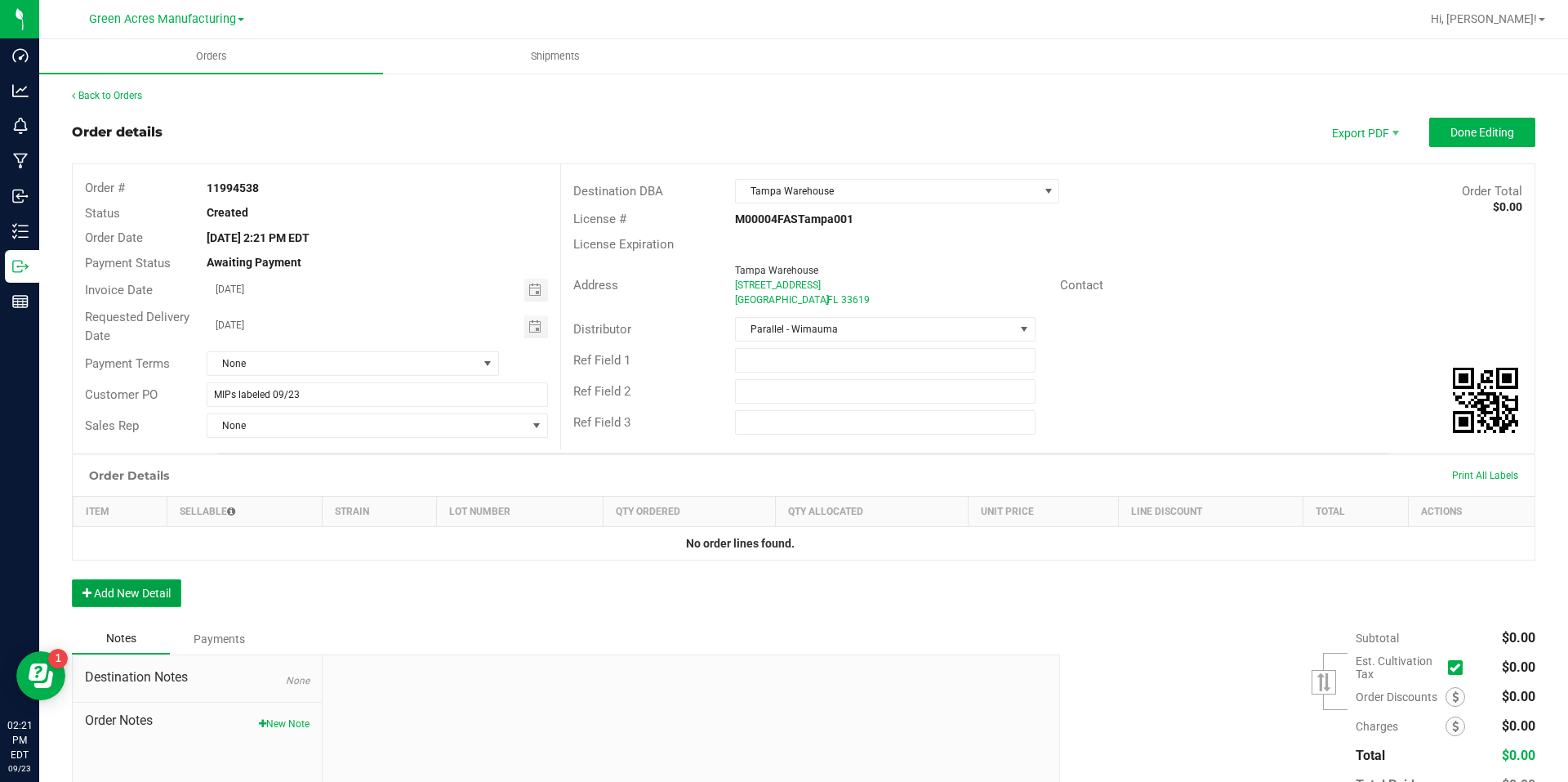
click at [145, 588] on button "Add New Detail" at bounding box center [126, 592] width 109 height 27
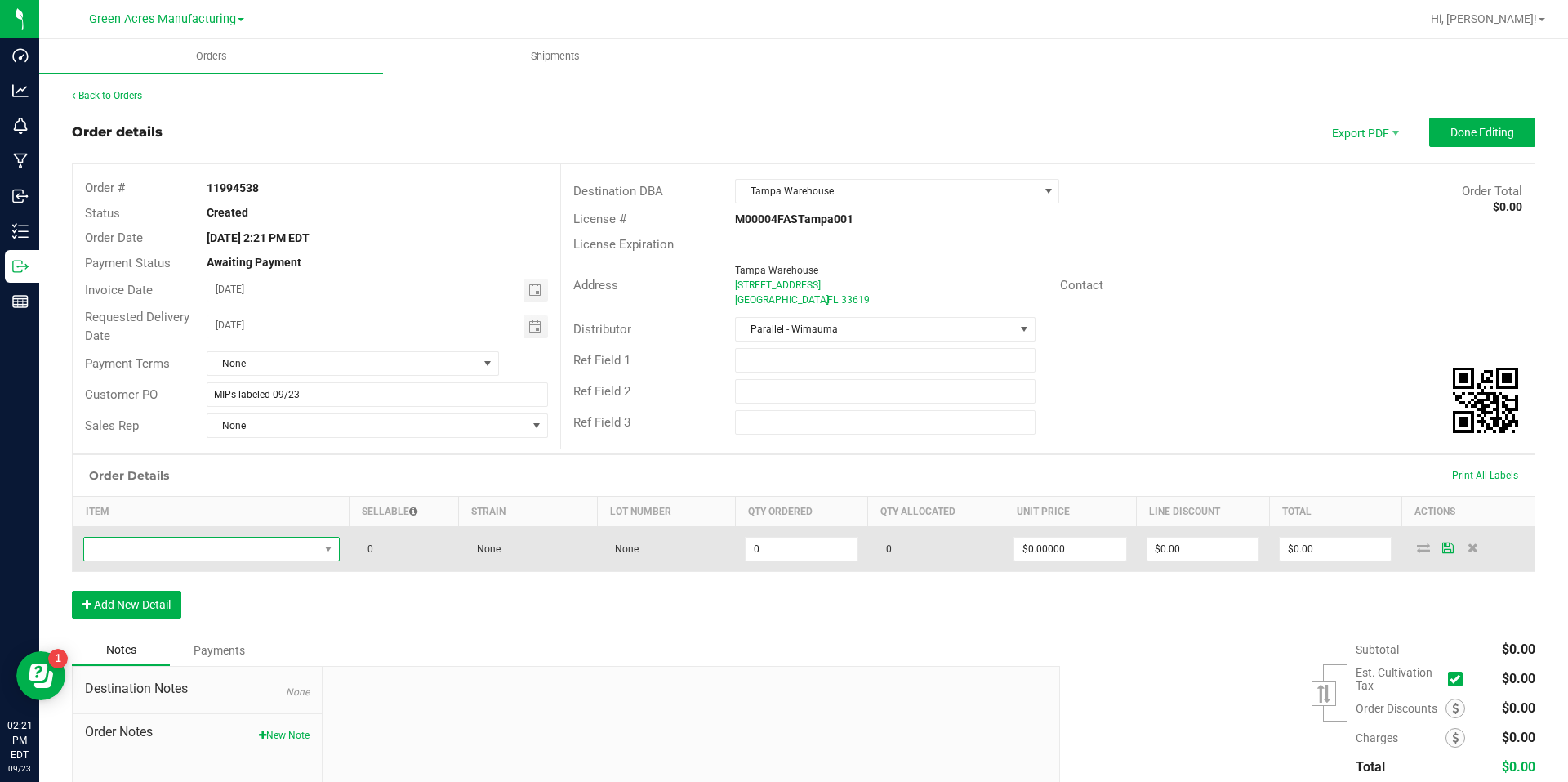
click at [236, 554] on span "NO DATA FOUND" at bounding box center [201, 549] width 234 height 23
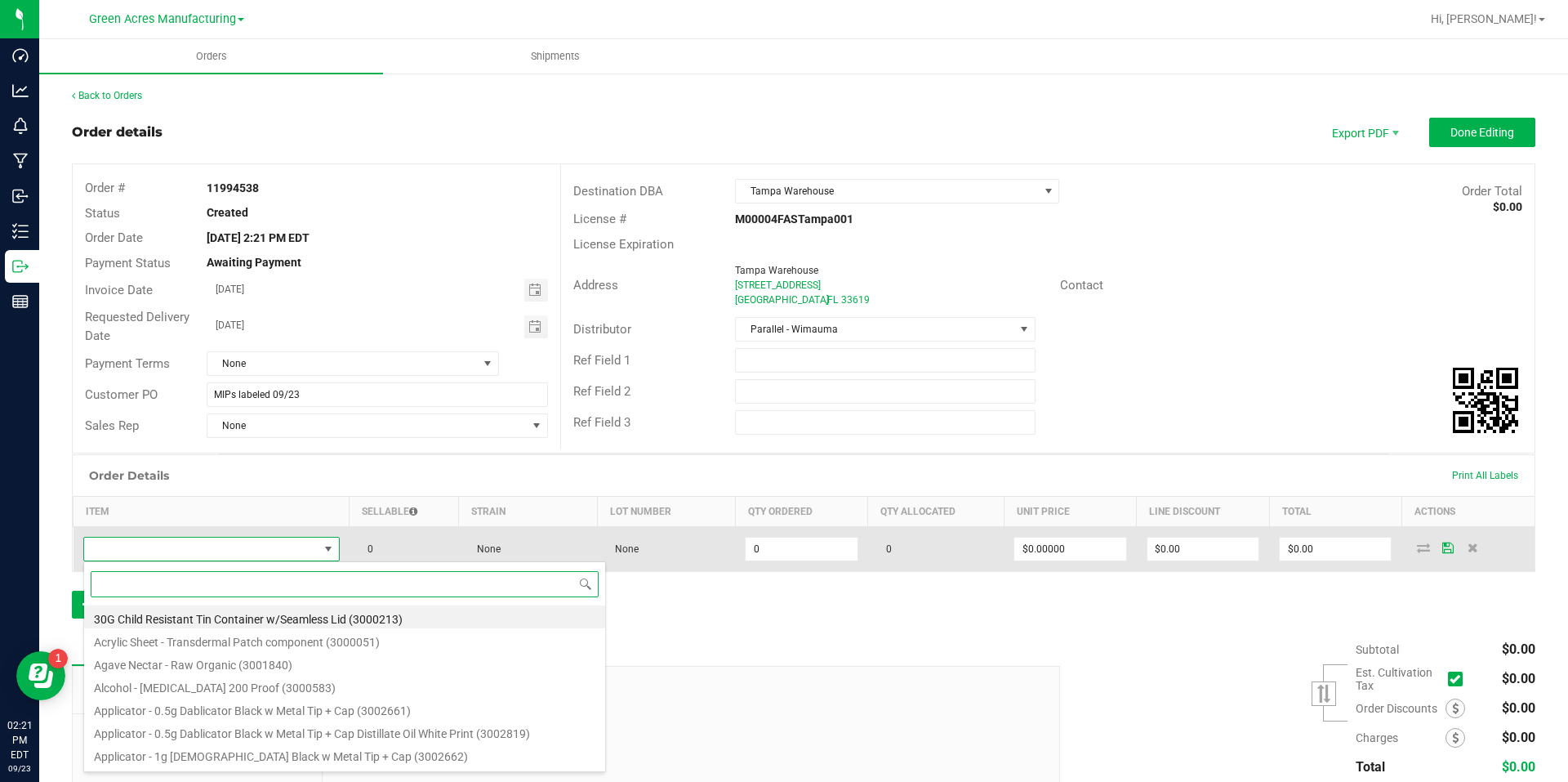
scroll to position [25, 253]
paste input "SW - FSO SYRINGE - 1G - IND"
type input "SW - FSO SYRINGE - 1G - IND"
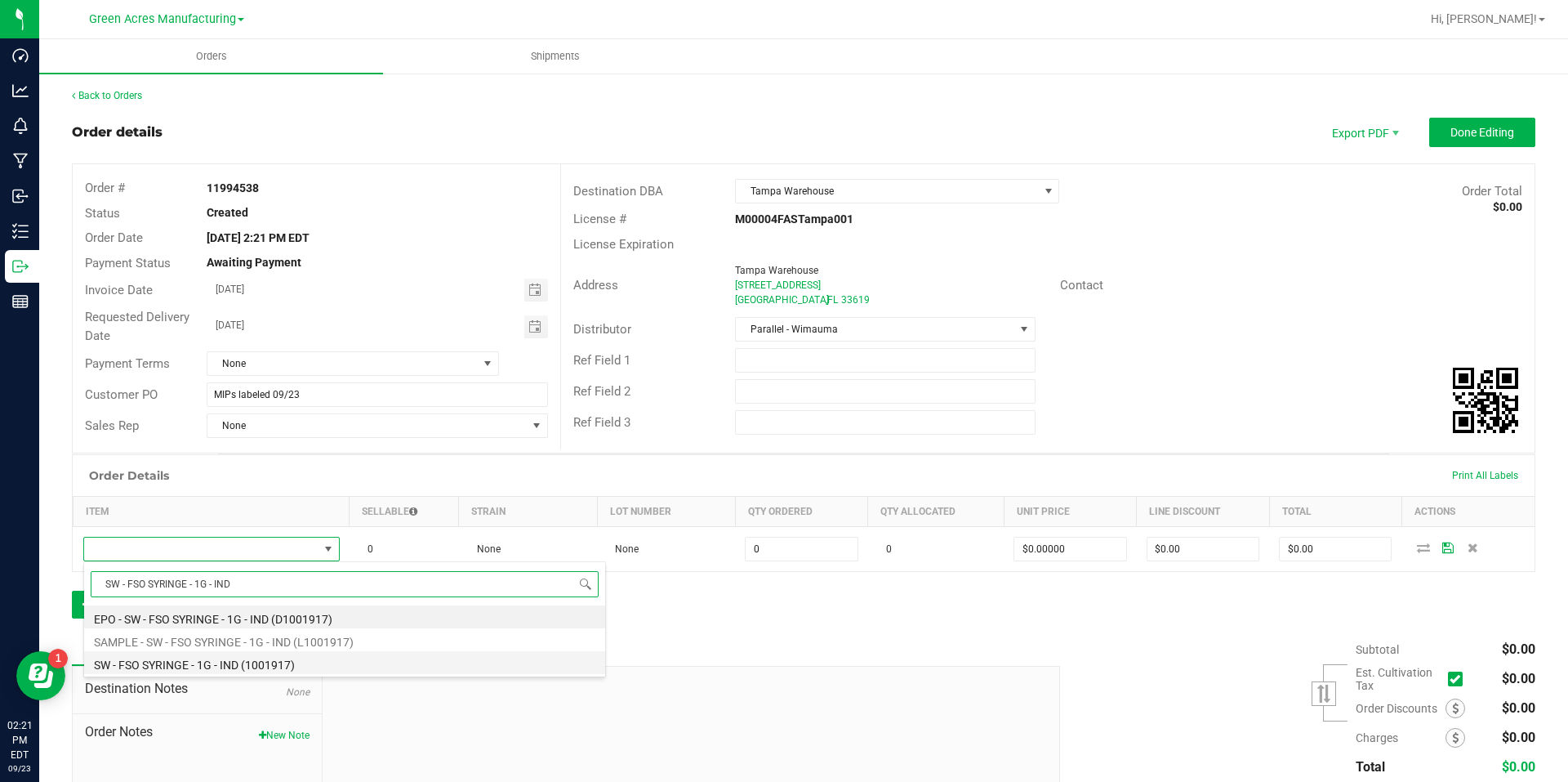
click at [228, 659] on li "SW - FSO SYRINGE - 1G - IND (1001917)" at bounding box center [345, 662] width 521 height 23
type input "0 ea"
type input "$55.00000"
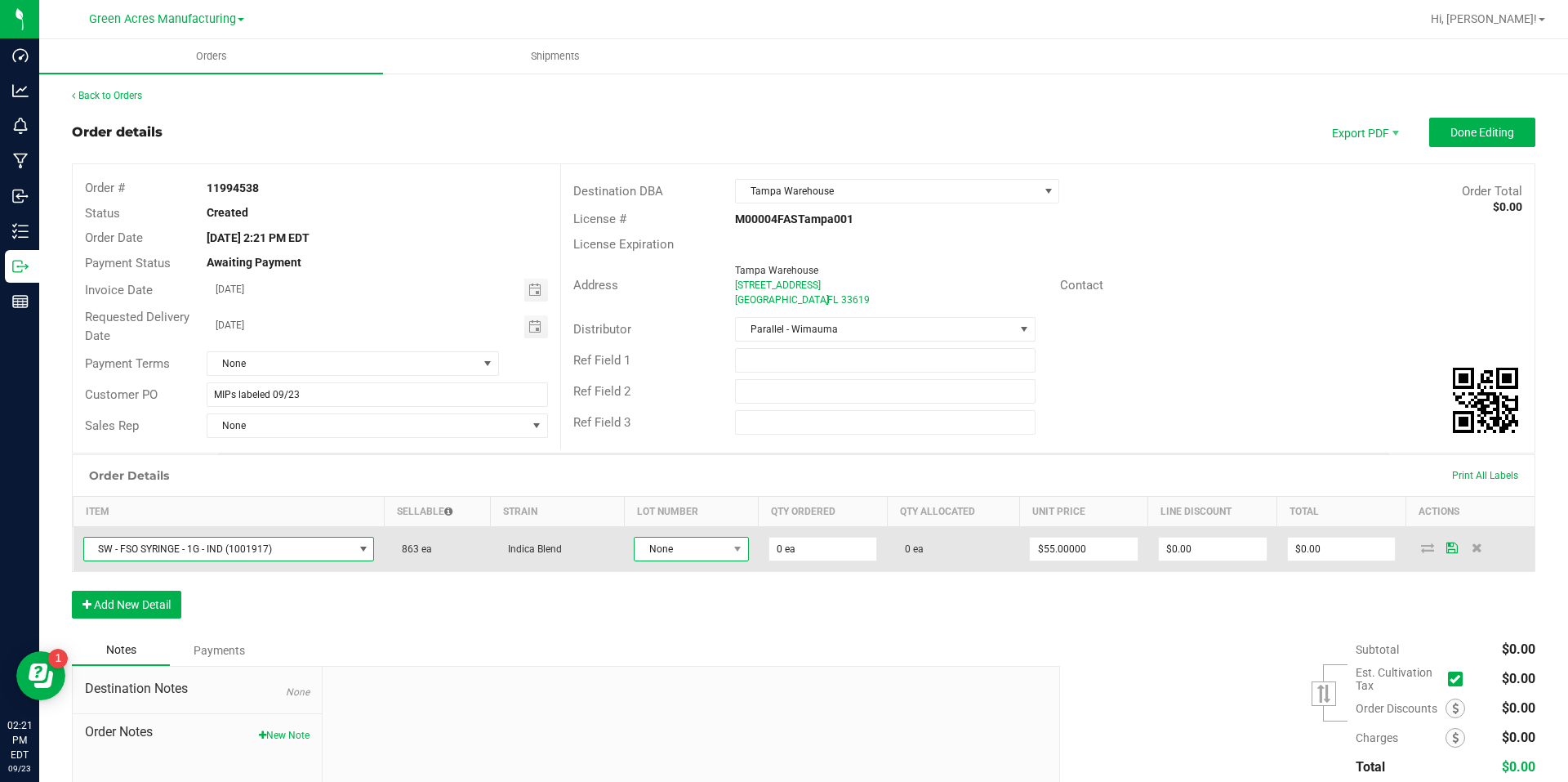
click at [665, 544] on span "None" at bounding box center [681, 549] width 92 height 23
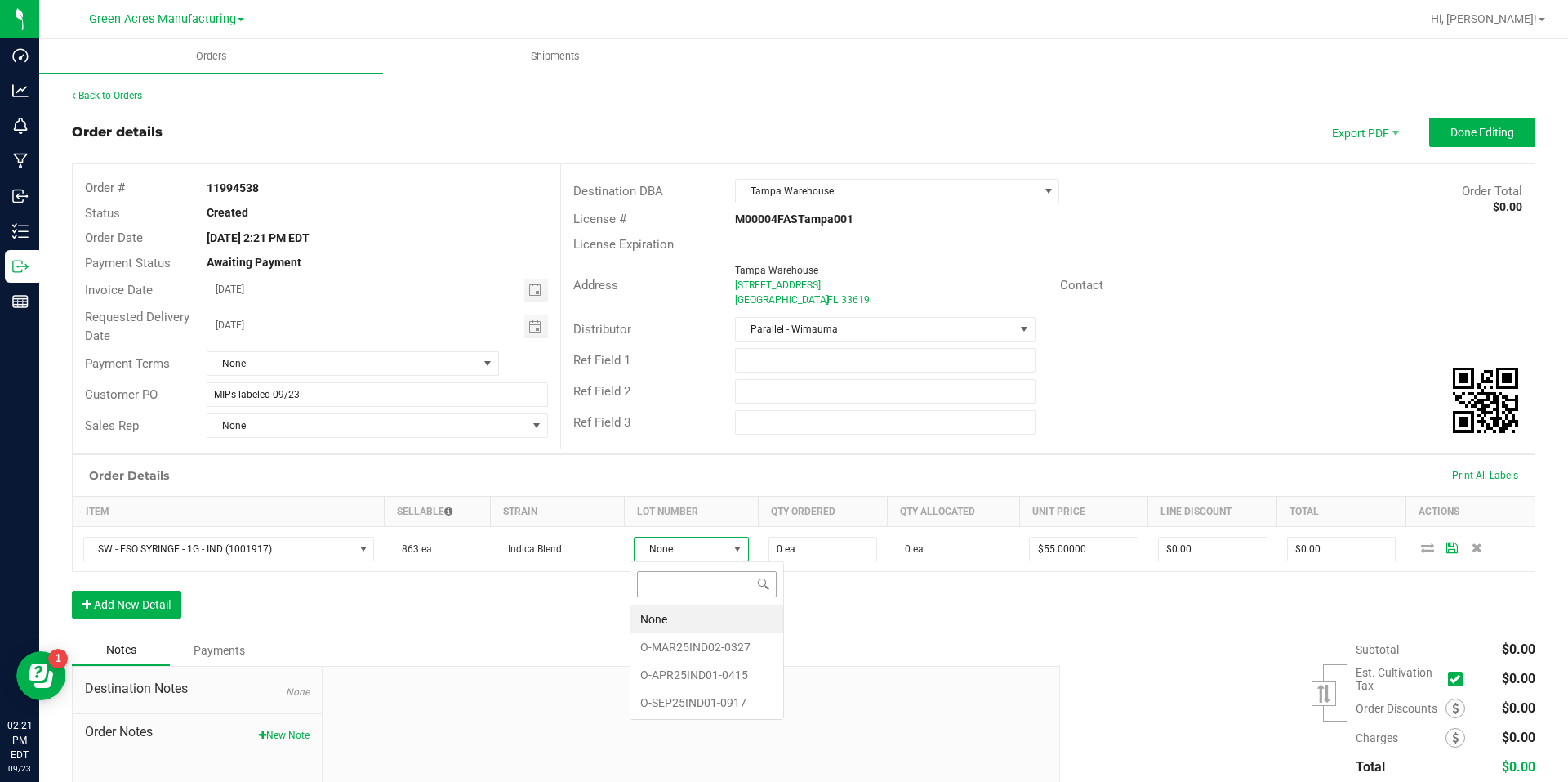
scroll to position [25, 113]
click at [730, 712] on li "O-SEP25IND01-0917" at bounding box center [706, 702] width 152 height 27
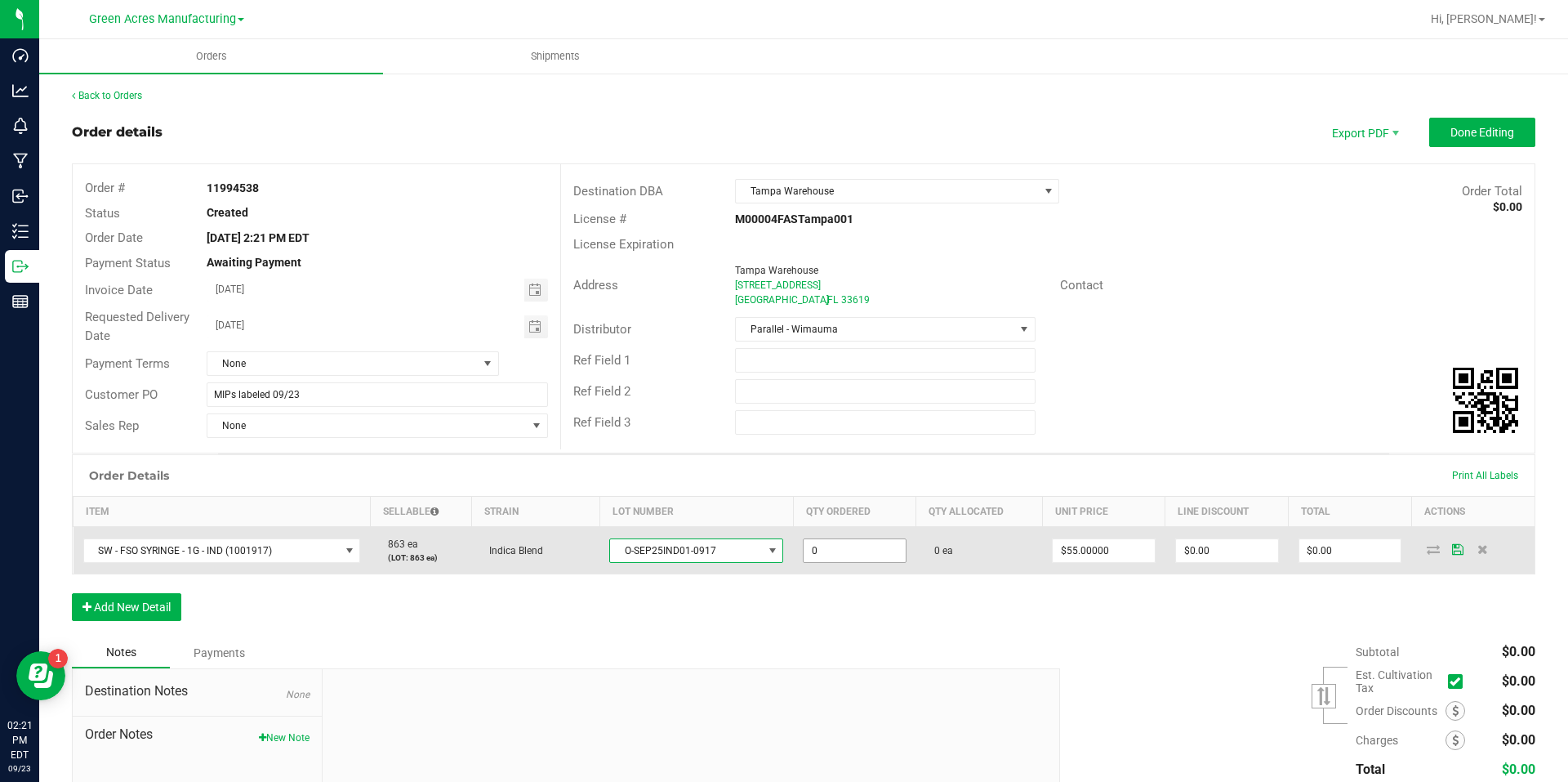
click at [872, 560] on input "0" at bounding box center [854, 551] width 102 height 23
type input "862 ea"
type input "$47,410.00"
click at [1427, 549] on icon at bounding box center [1433, 549] width 13 height 10
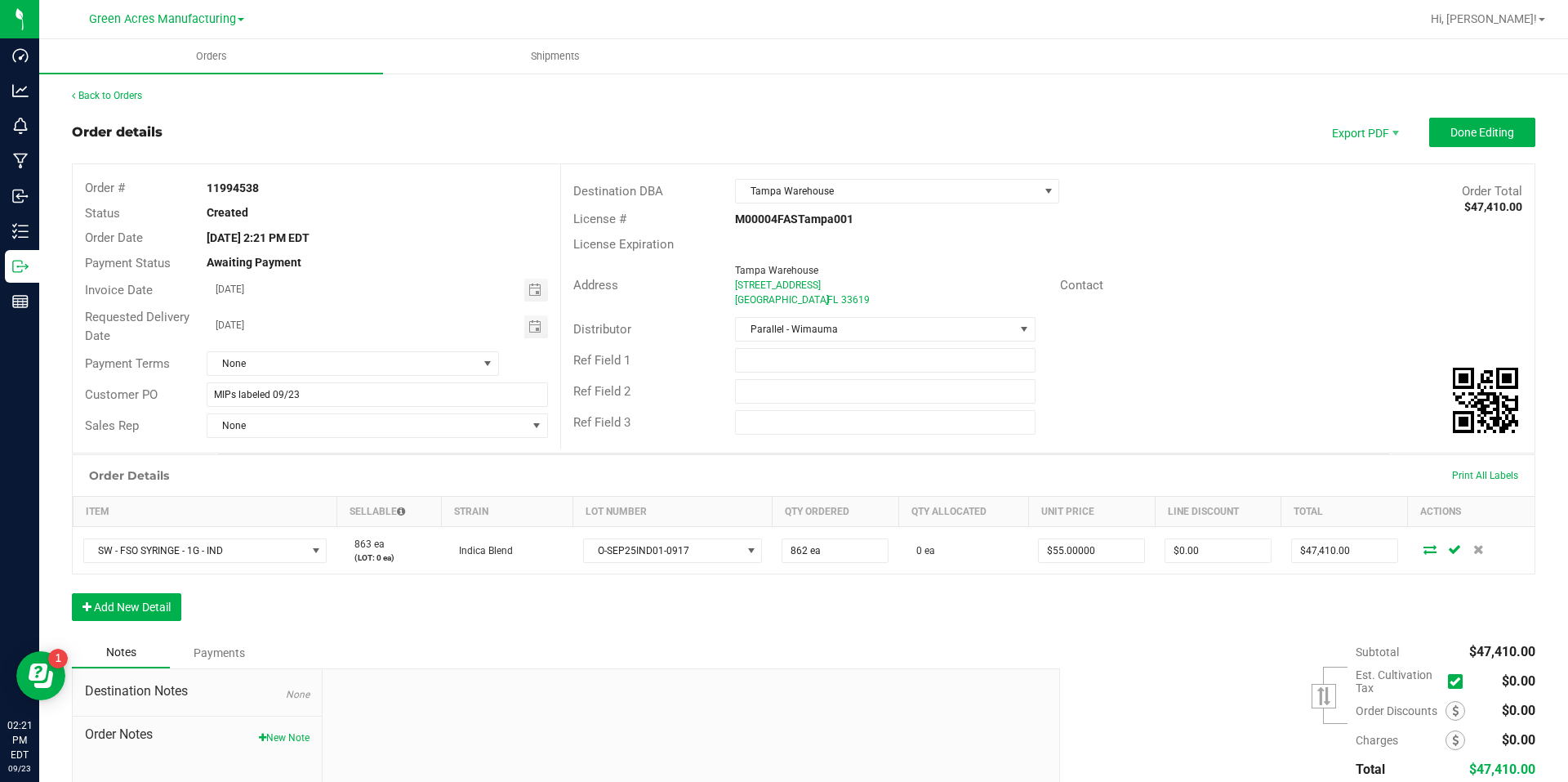
click at [1424, 554] on icon at bounding box center [1430, 549] width 13 height 10
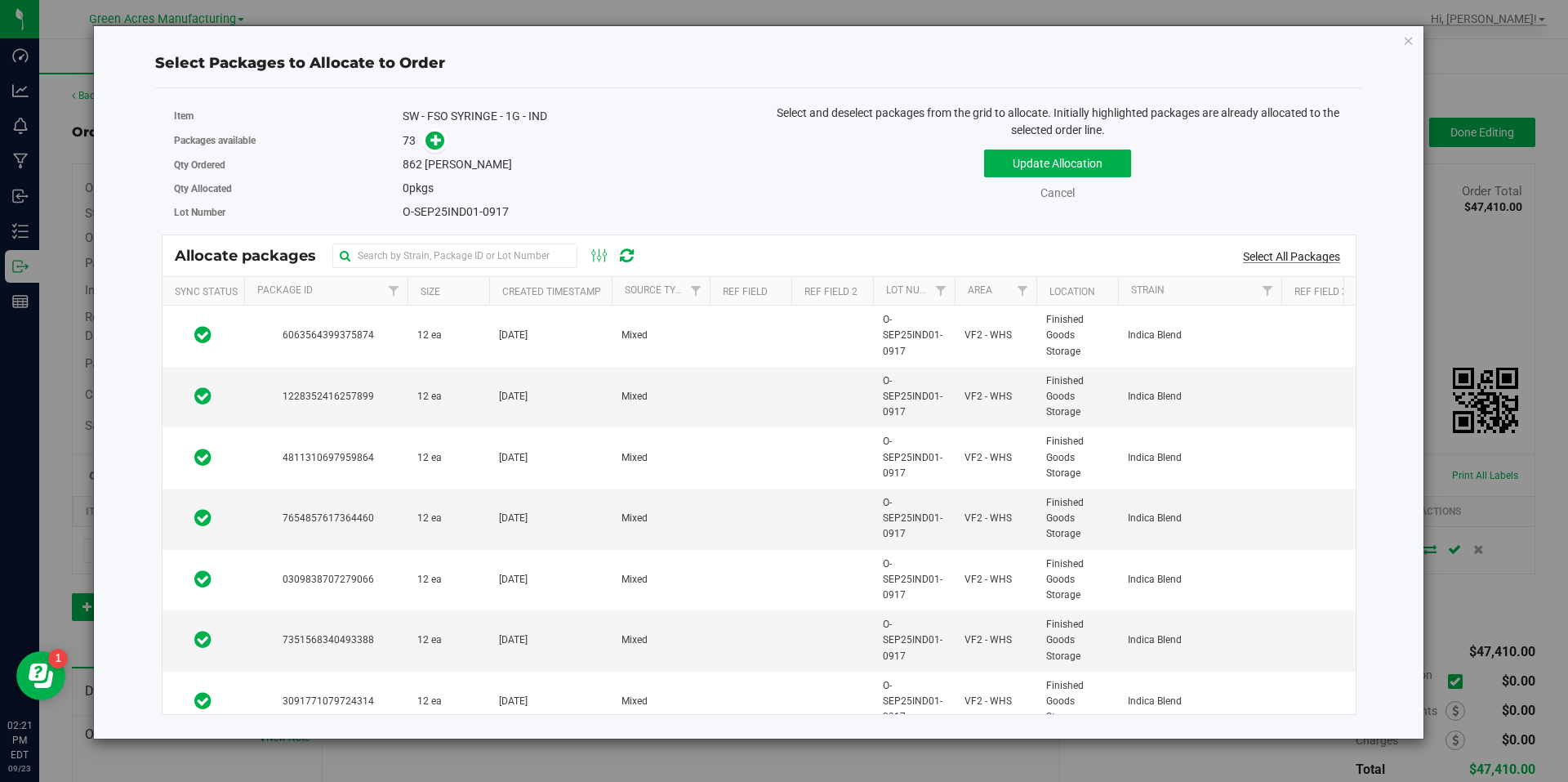
click at [1308, 252] on link "Select All Packages" at bounding box center [1291, 256] width 98 height 13
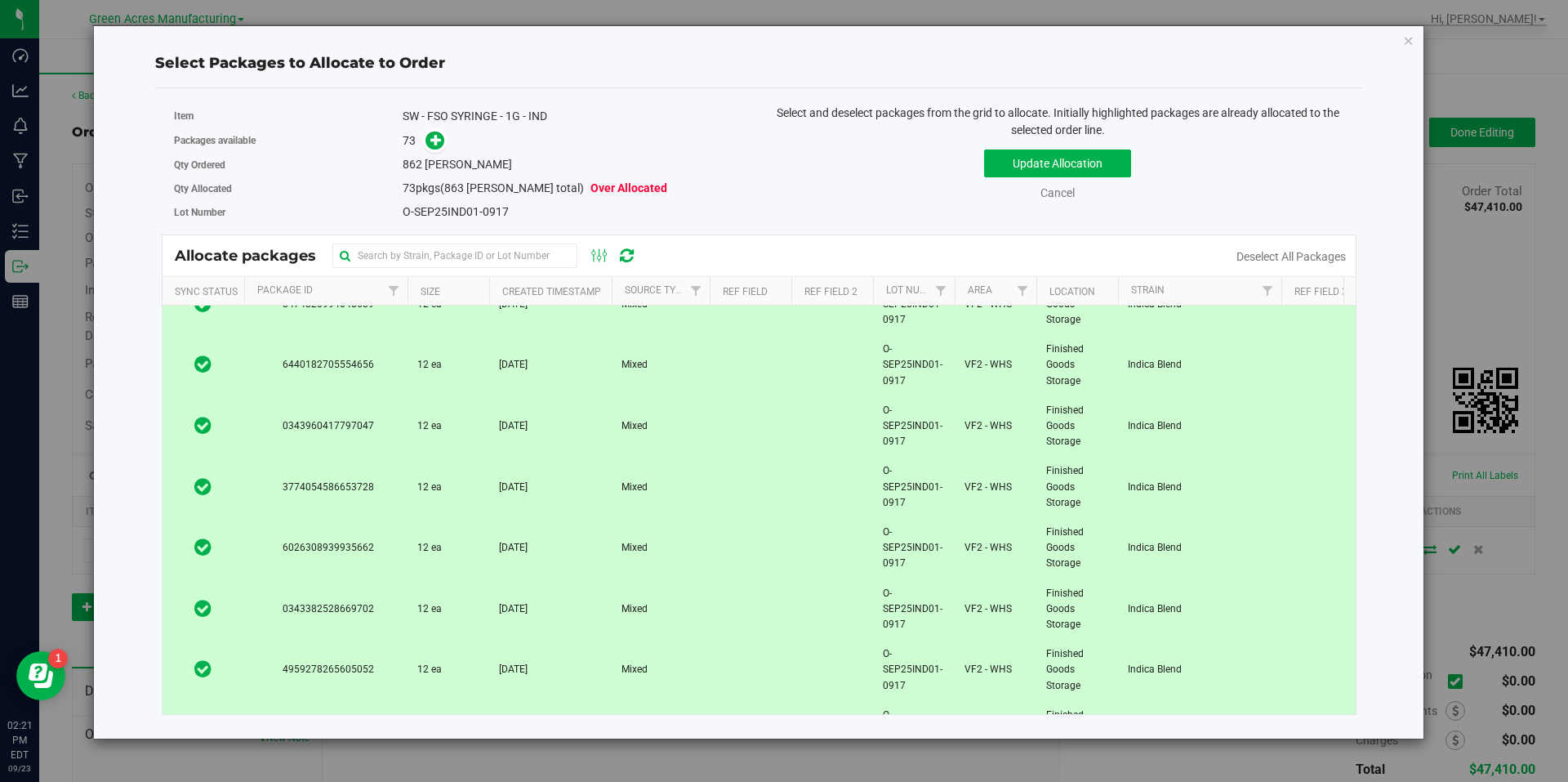
scroll to position [4052, 0]
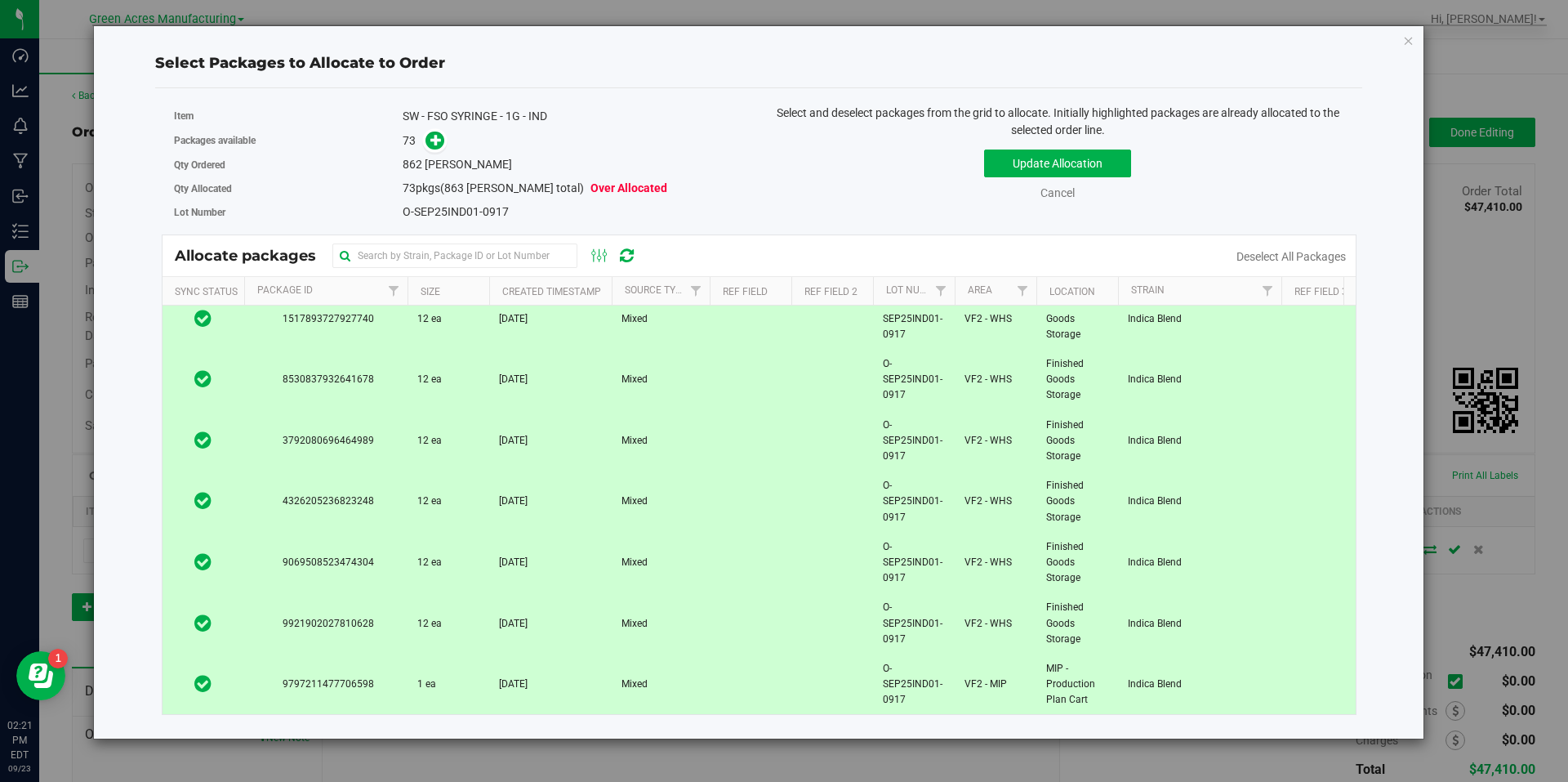
click at [1166, 676] on span "Indica Blend" at bounding box center [1155, 684] width 54 height 16
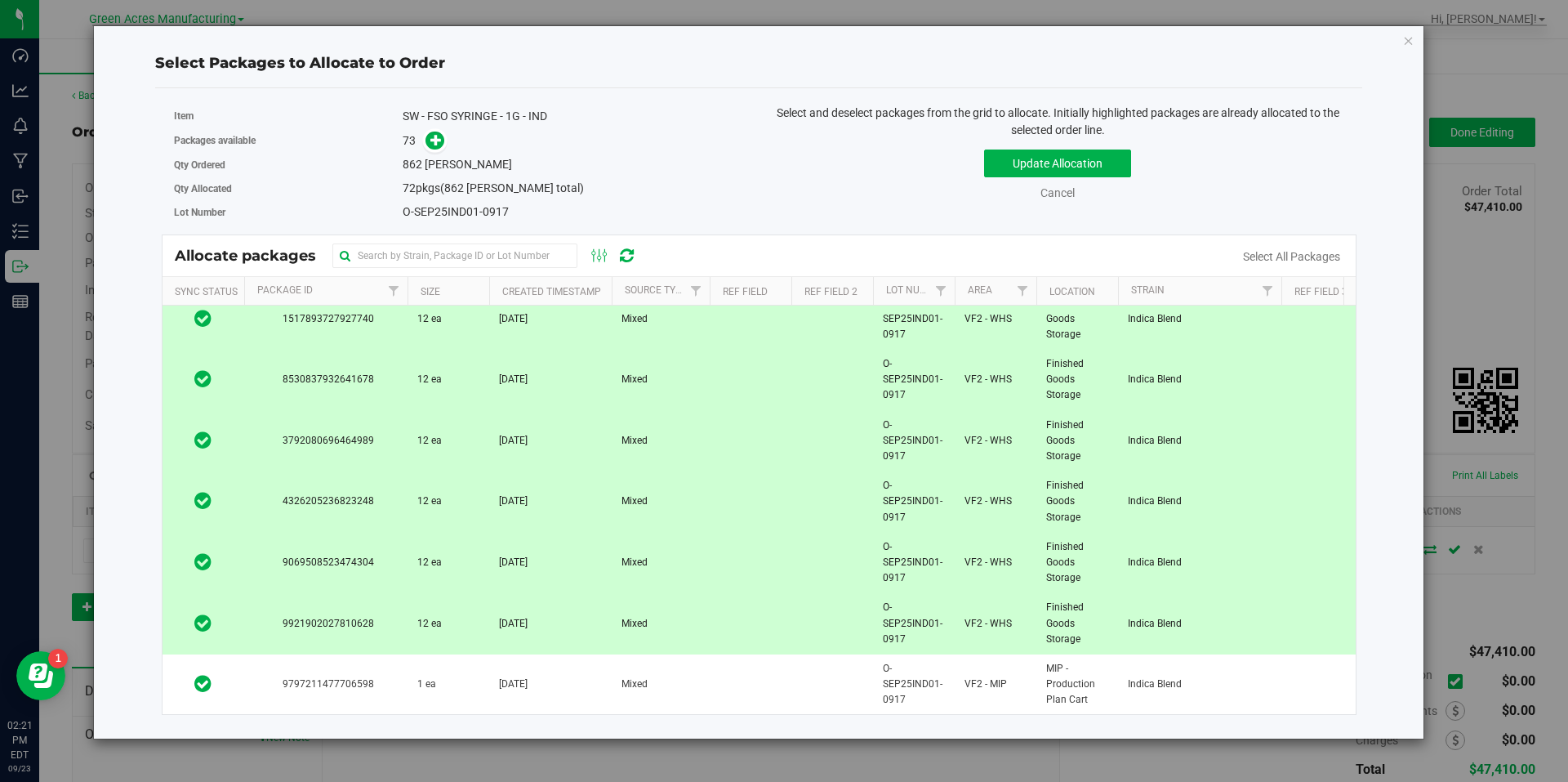
click at [1044, 144] on div "Update Allocation Cancel Select All Packages" at bounding box center [1057, 171] width 573 height 59
click at [1045, 149] on div "Update Allocation Cancel Select All Packages" at bounding box center [1057, 171] width 573 height 59
click at [1045, 152] on button "Update Allocation" at bounding box center [1057, 163] width 147 height 27
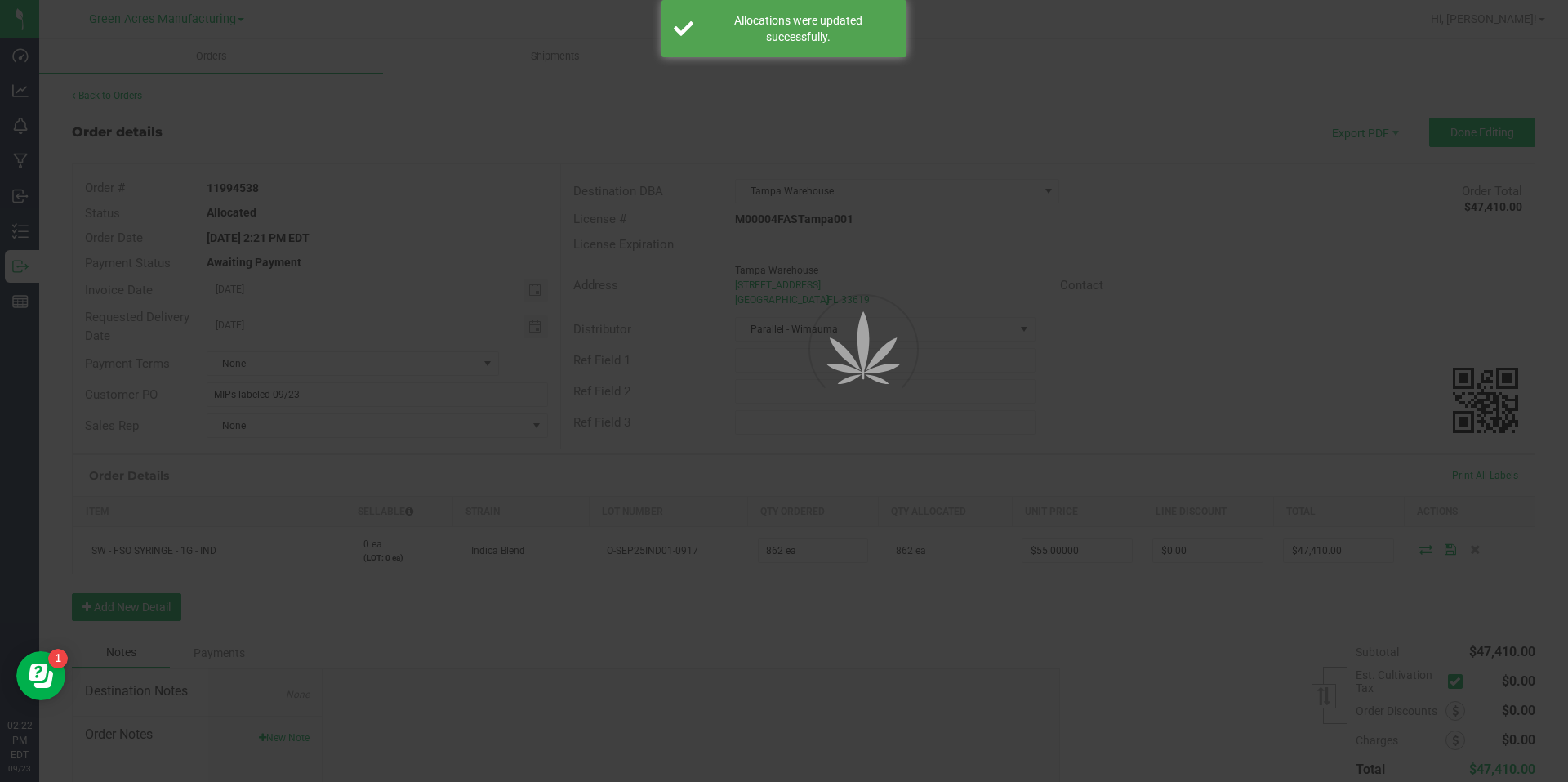
click at [1494, 126] on div at bounding box center [784, 391] width 1568 height 782
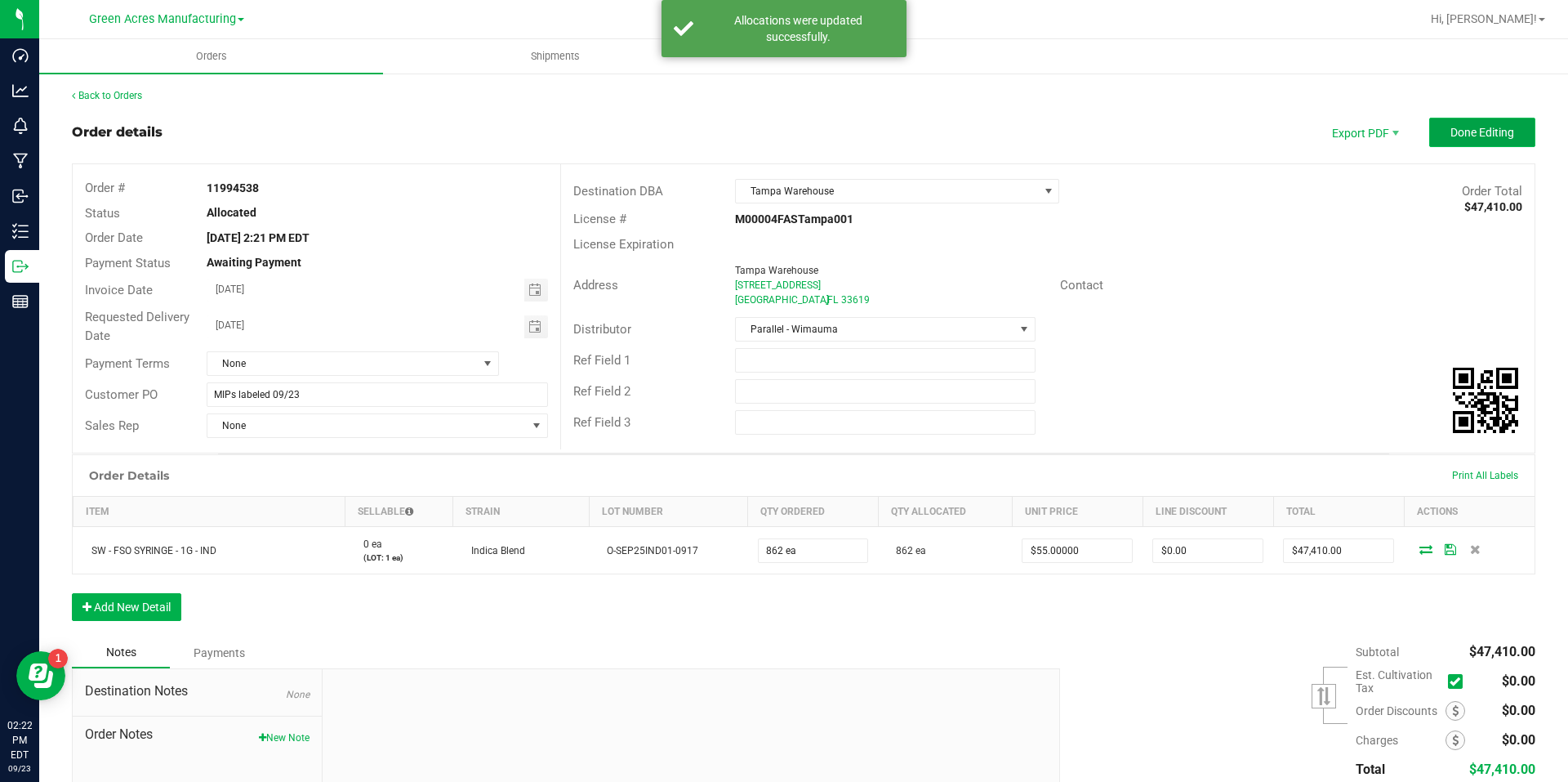
click at [1475, 129] on span "Done Editing" at bounding box center [1482, 132] width 64 height 13
